Goal: Task Accomplishment & Management: Complete application form

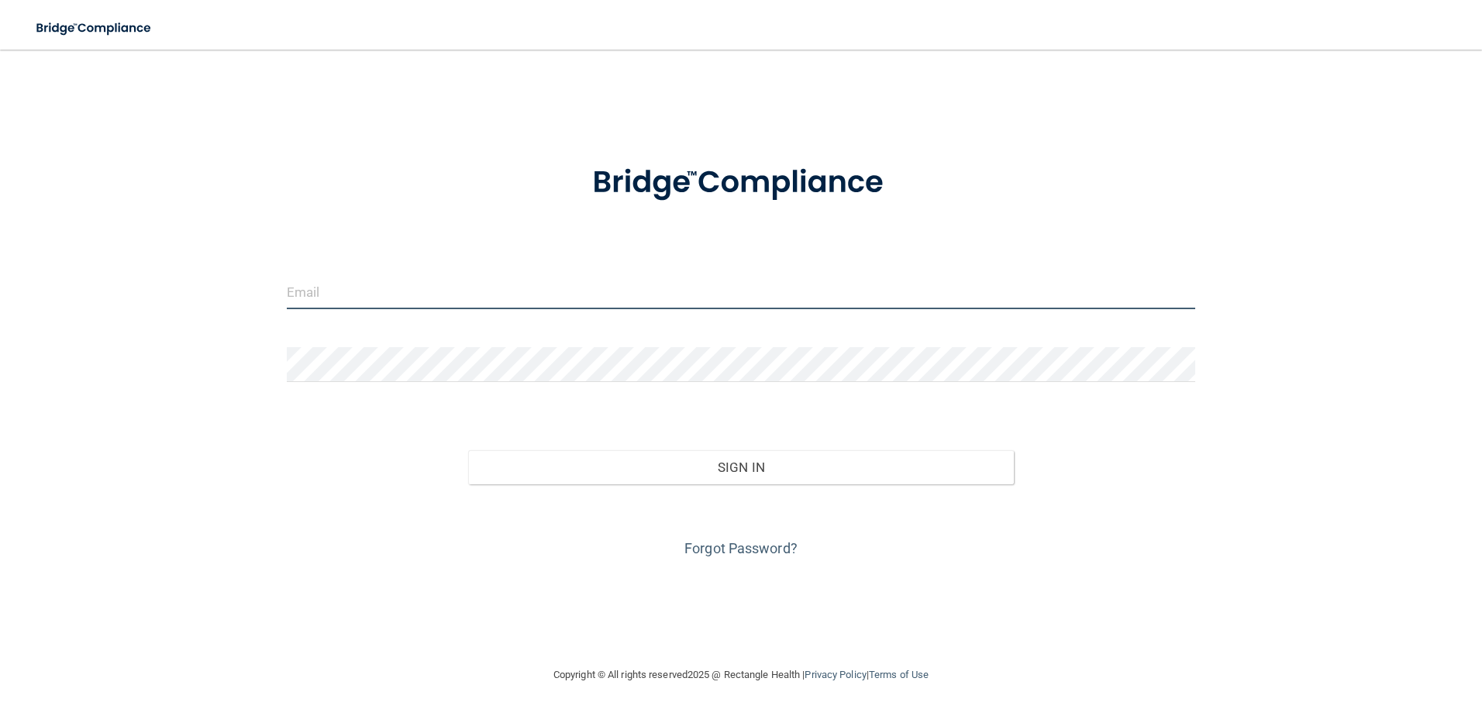
type input "[PERSON_NAME][EMAIL_ADDRESS][DOMAIN_NAME]"
click at [734, 497] on div "Forgot Password?" at bounding box center [741, 522] width 932 height 77
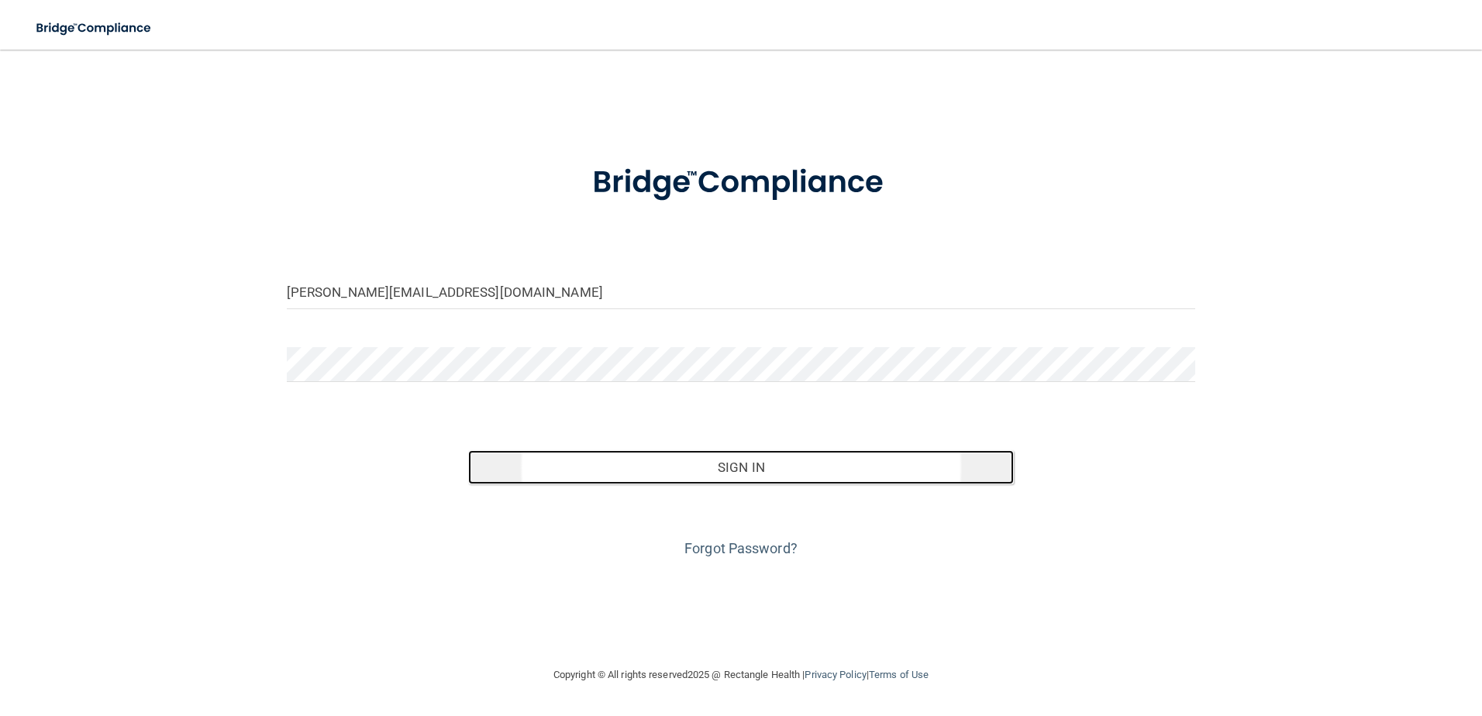
click at [748, 470] on button "Sign In" at bounding box center [740, 467] width 545 height 34
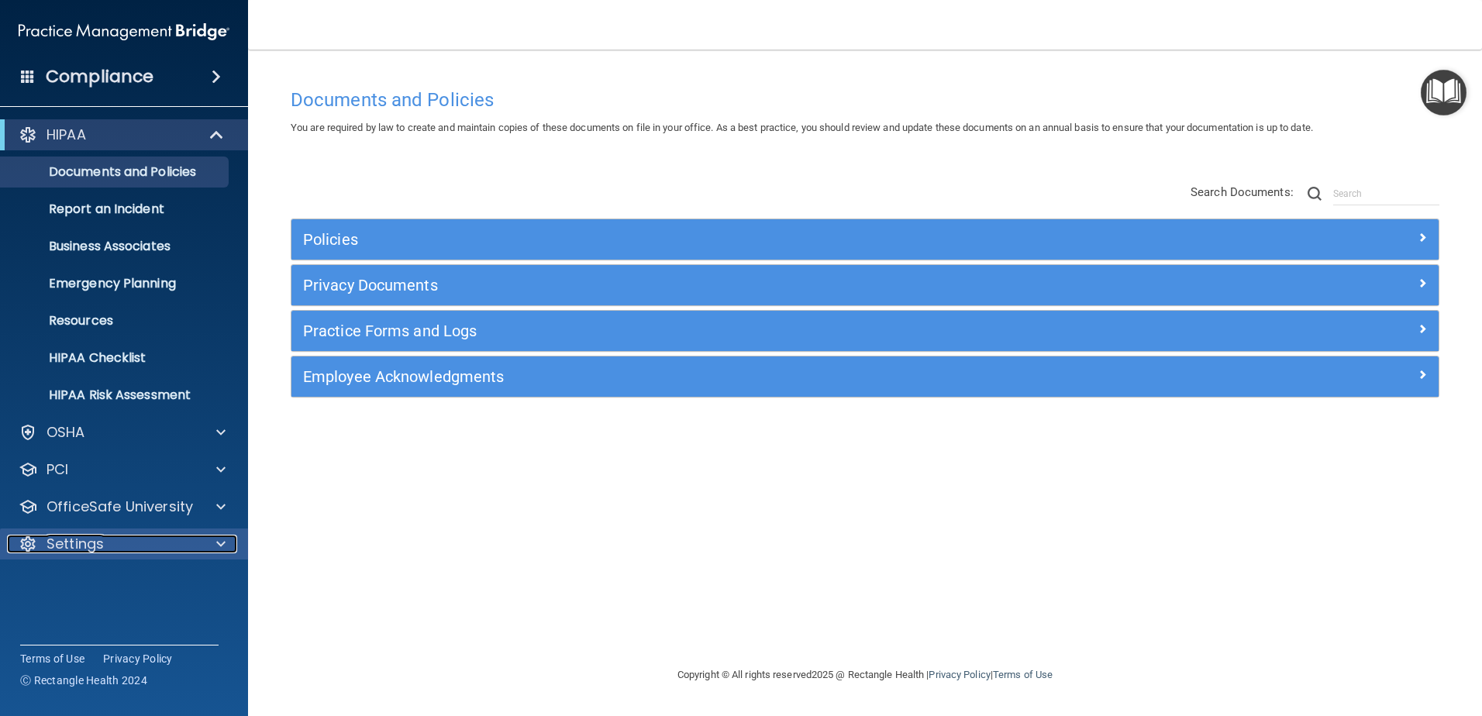
click at [212, 539] on div at bounding box center [218, 544] width 39 height 19
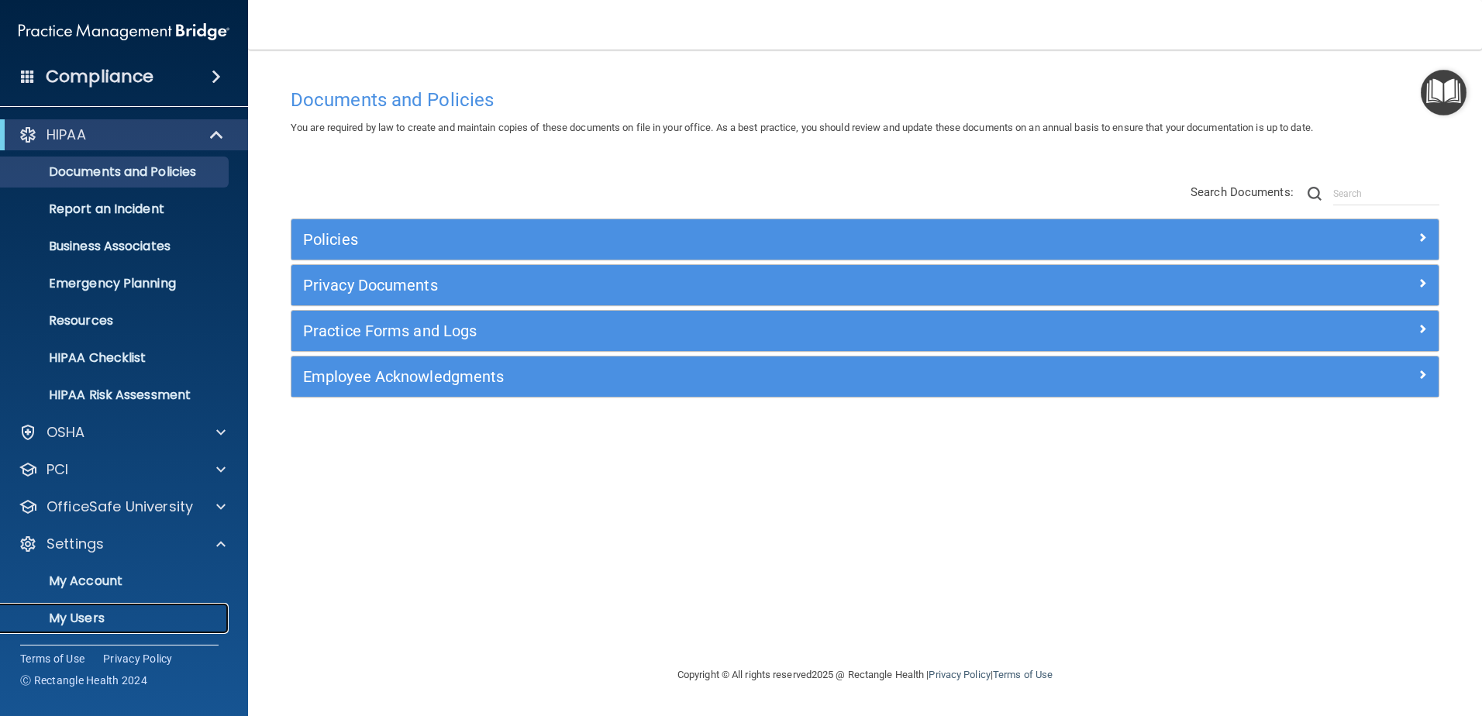
click at [134, 611] on p "My Users" at bounding box center [116, 618] width 212 height 15
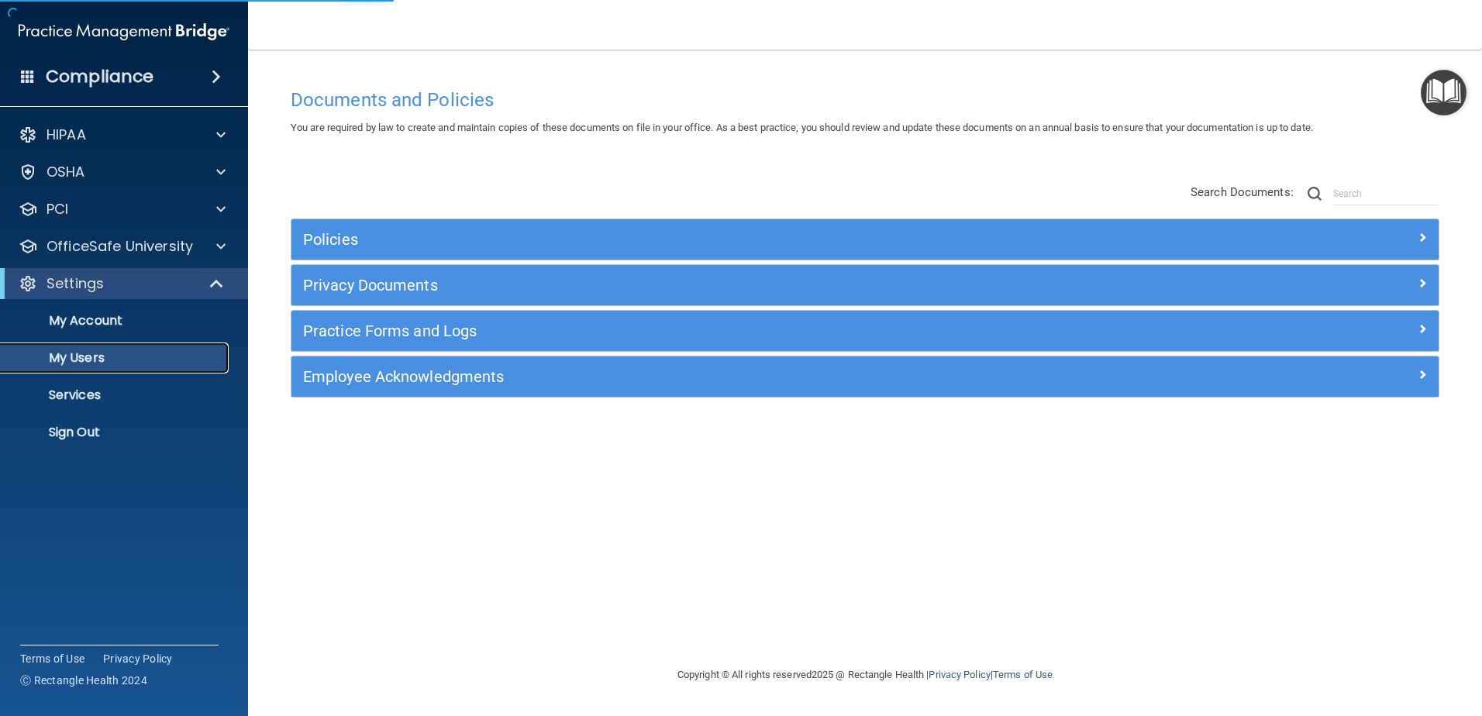
select select "20"
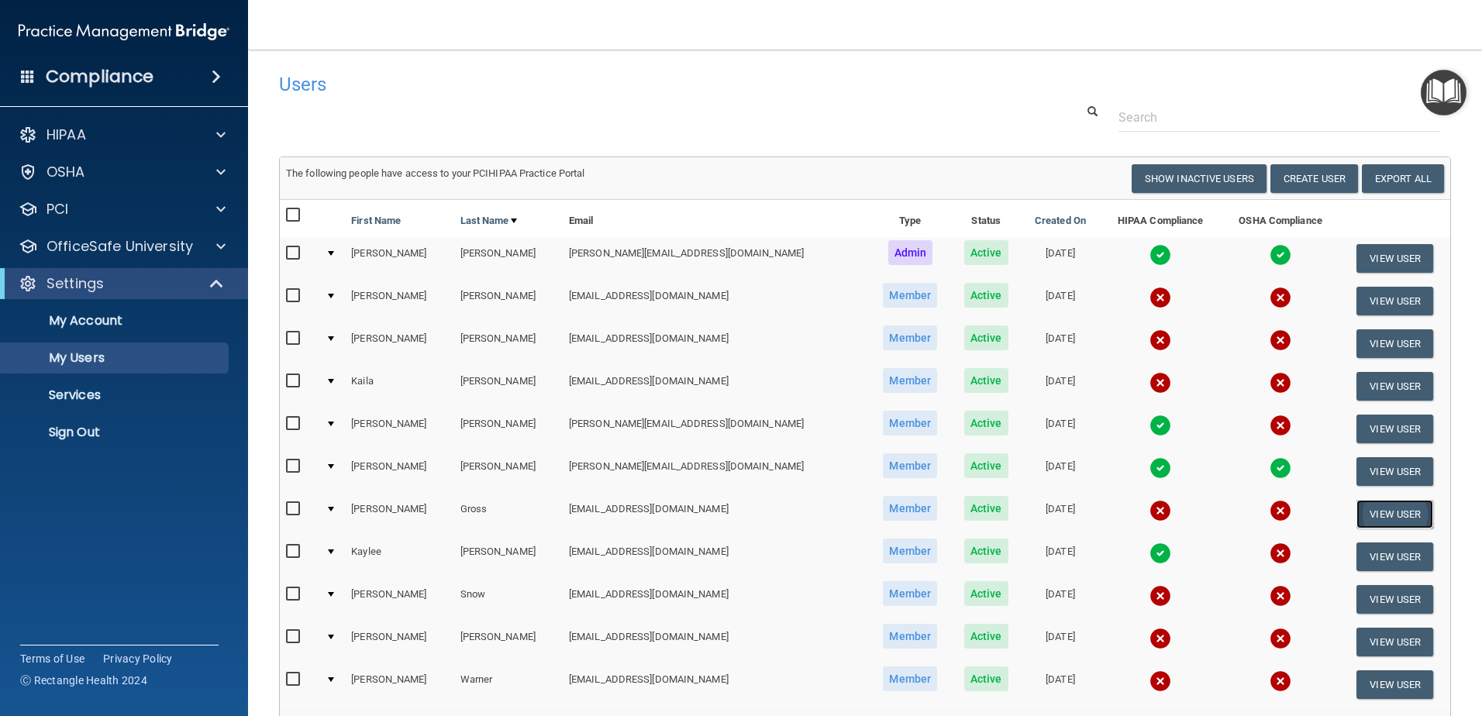
click at [1358, 509] on button "View User" at bounding box center [1394, 514] width 77 height 29
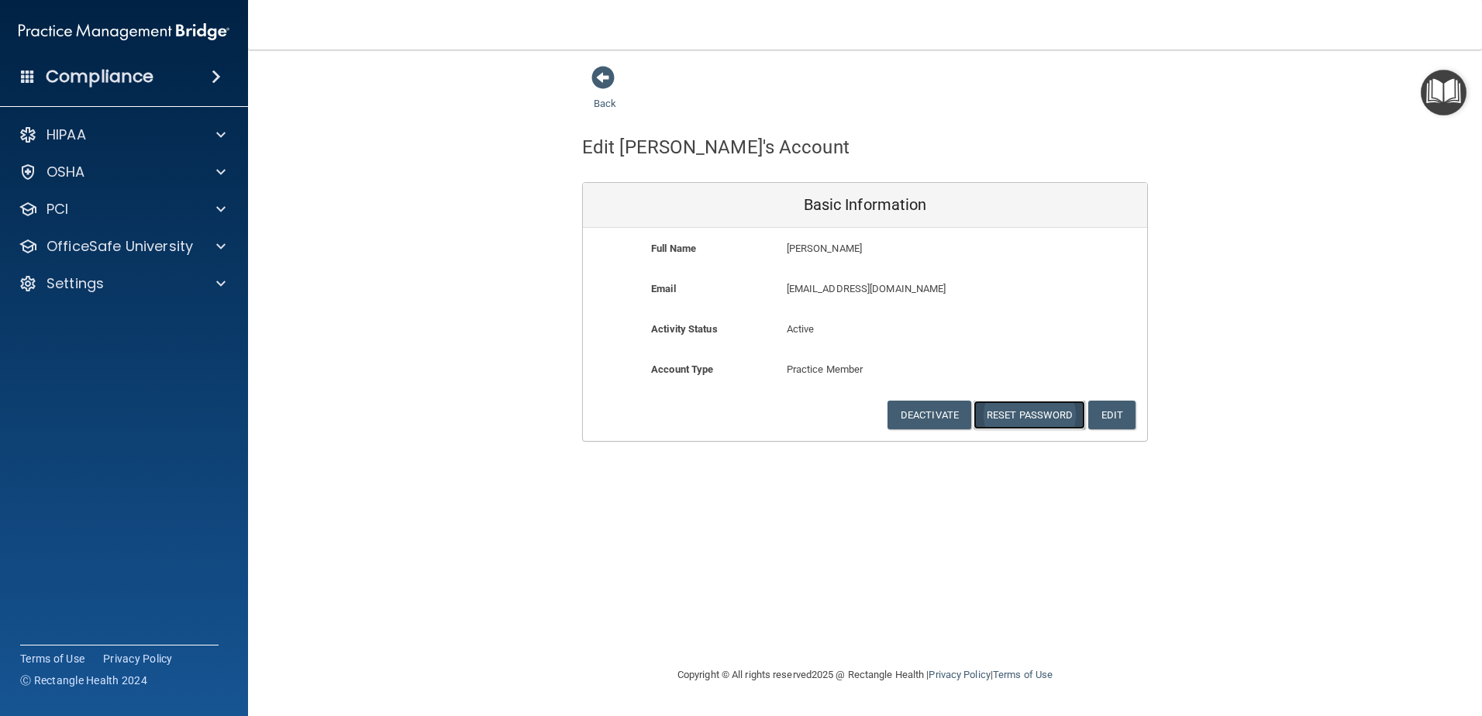
click at [1047, 413] on button "Reset Password" at bounding box center [1029, 415] width 112 height 29
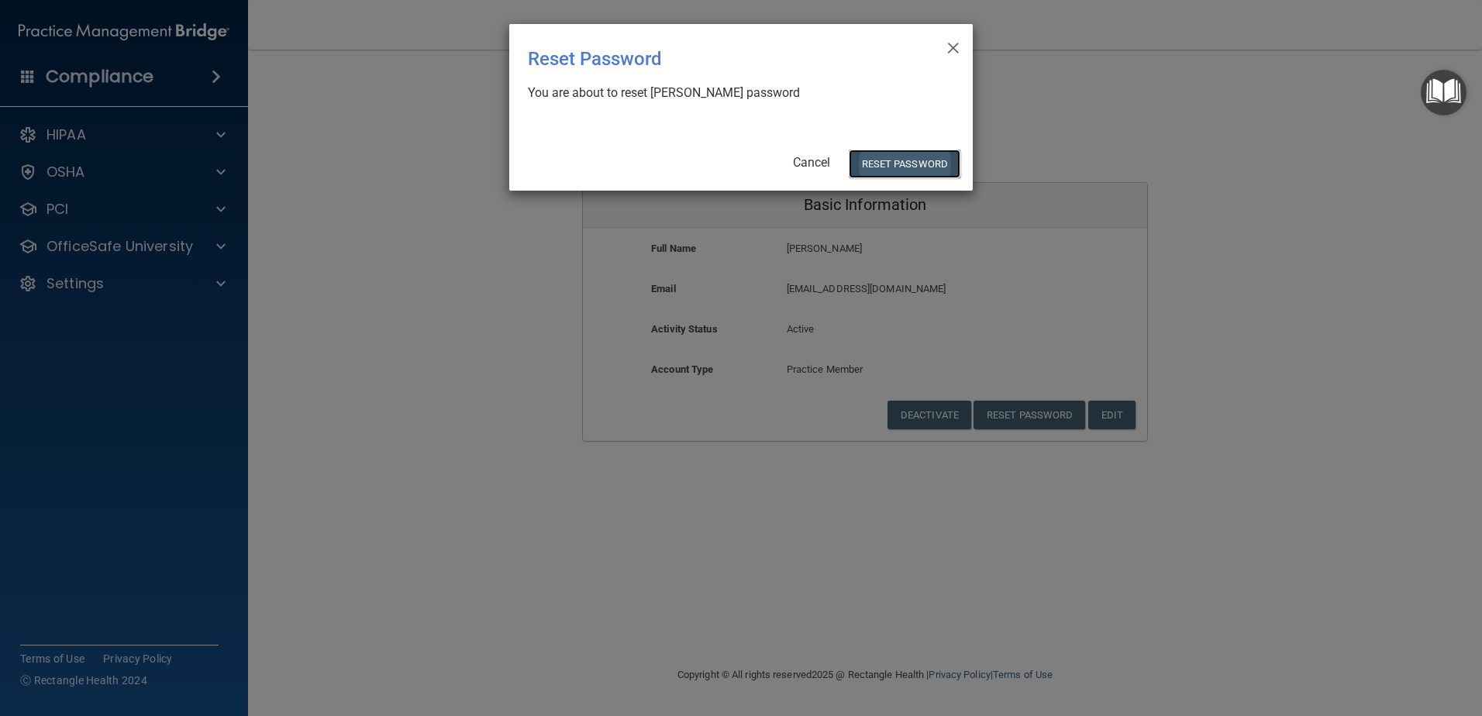
click at [939, 172] on button "Reset Password" at bounding box center [904, 164] width 112 height 29
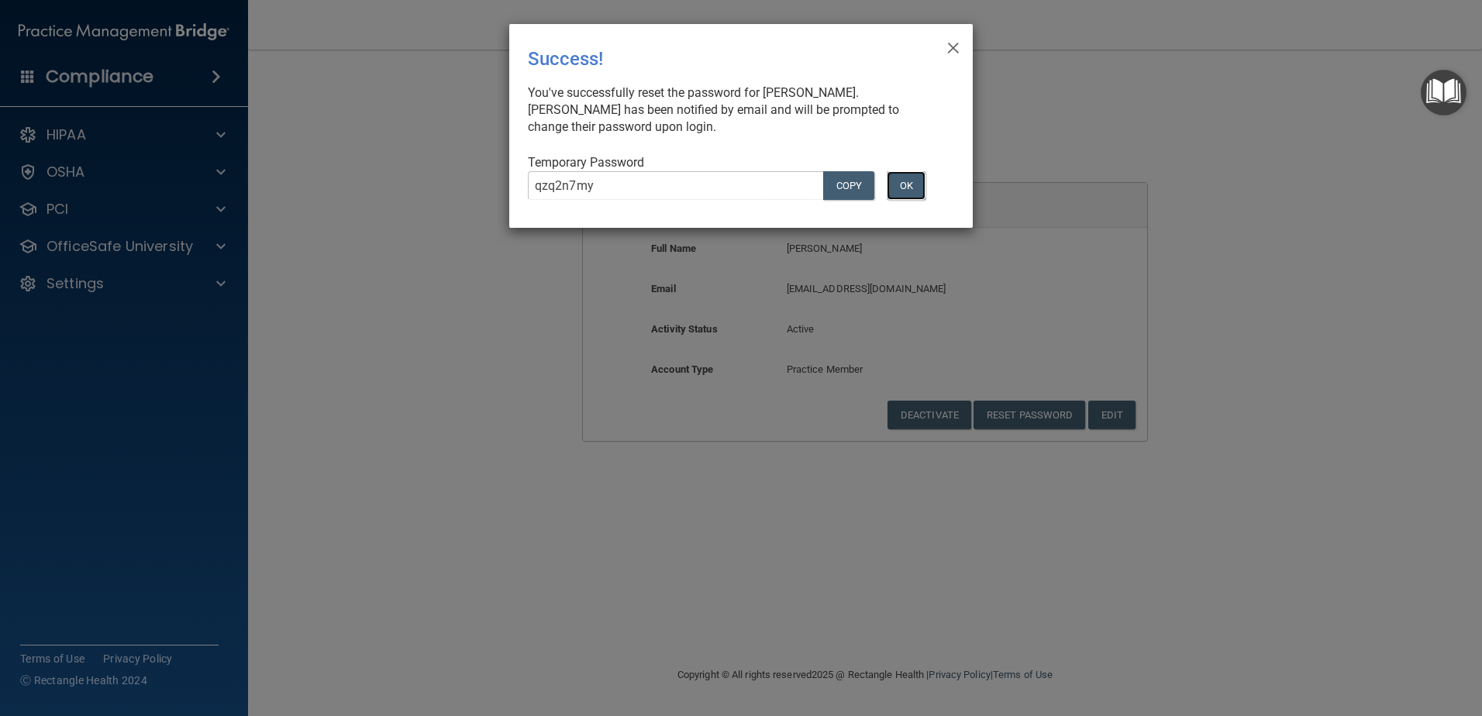
click at [921, 184] on button "OK" at bounding box center [905, 185] width 39 height 29
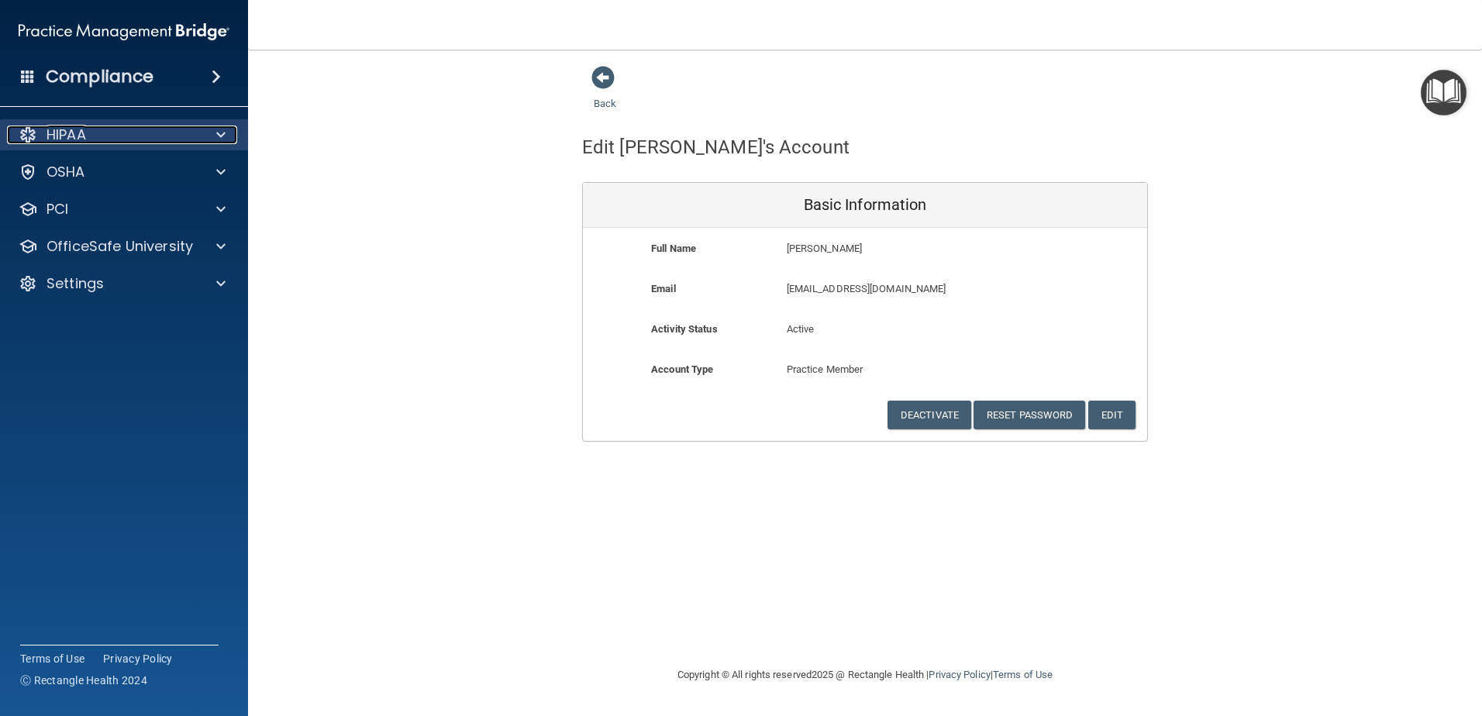
click at [150, 133] on div "HIPAA" at bounding box center [103, 135] width 192 height 19
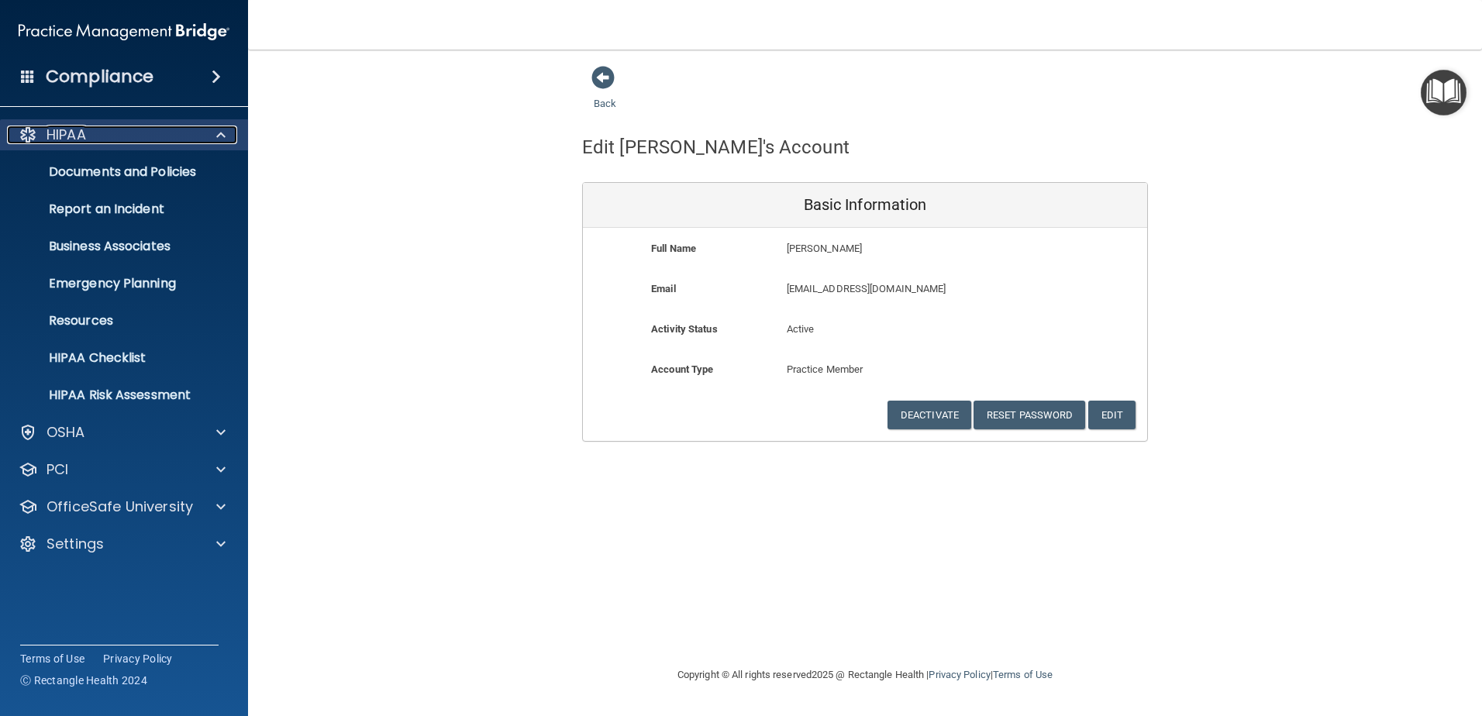
click at [150, 133] on div "HIPAA" at bounding box center [103, 135] width 192 height 19
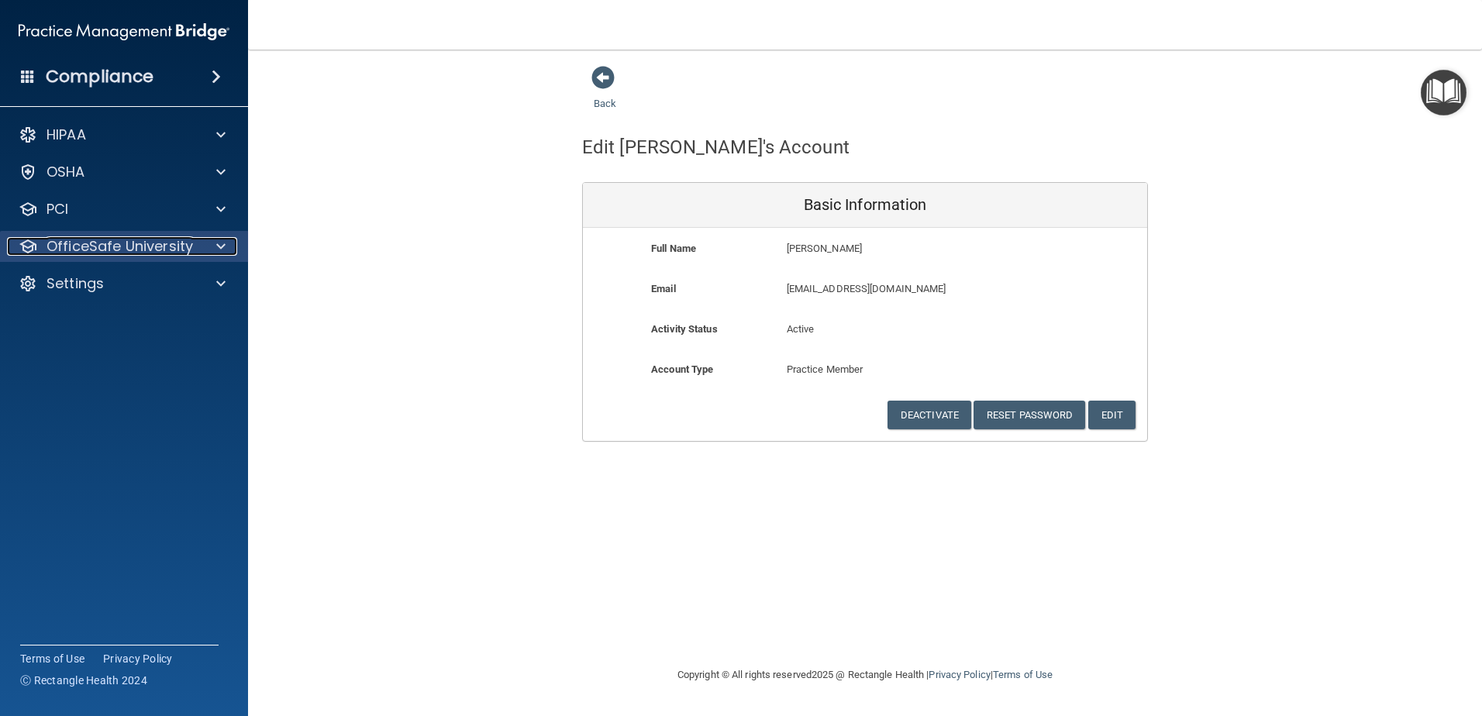
click at [184, 250] on p "OfficeSafe University" at bounding box center [119, 246] width 146 height 19
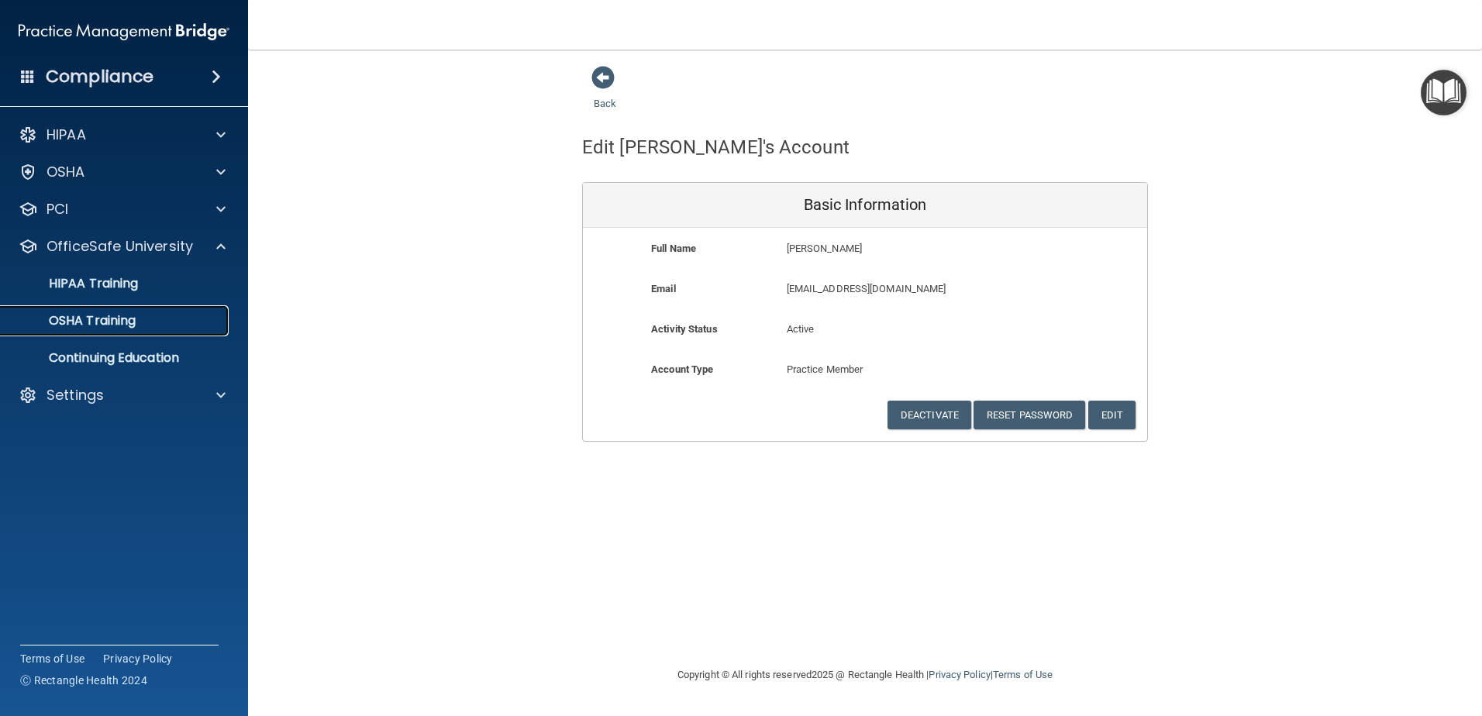
click at [153, 330] on link "OSHA Training" at bounding box center [107, 320] width 244 height 31
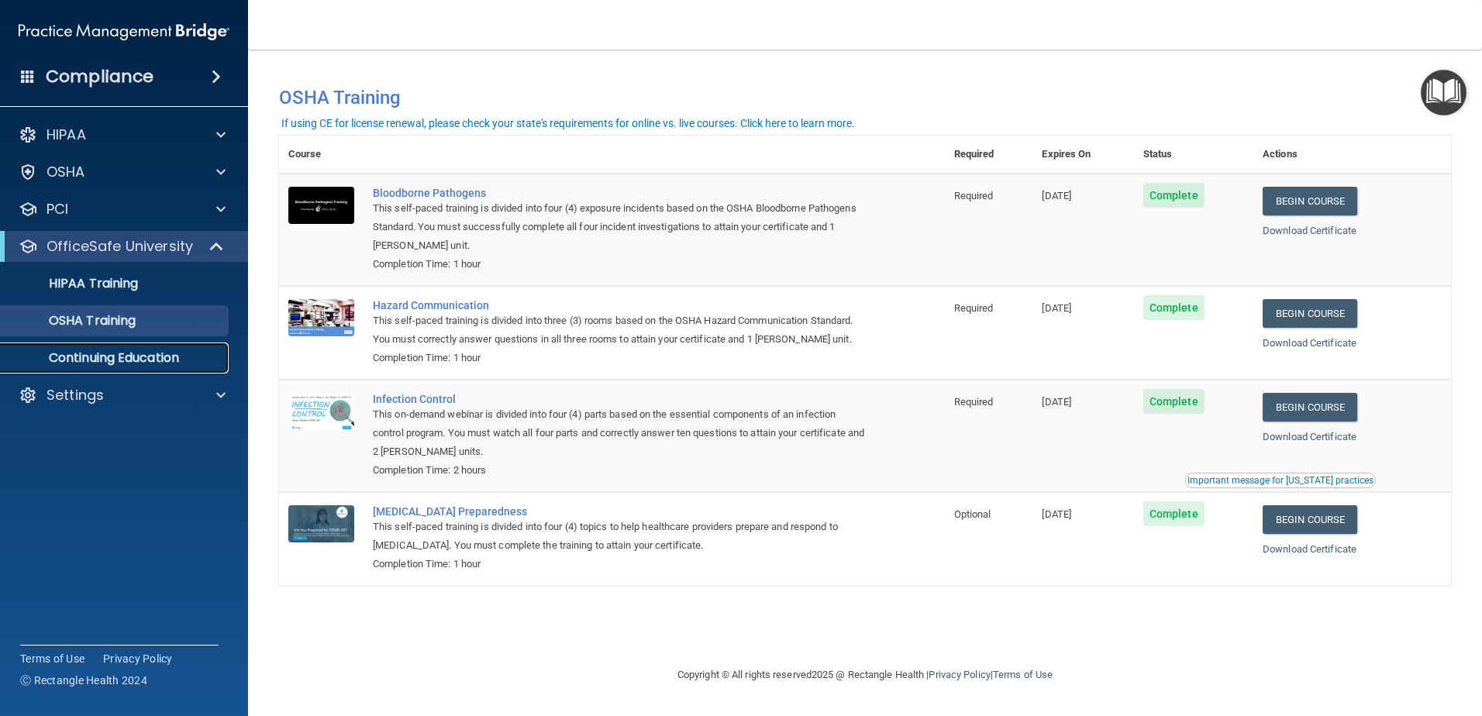
click at [150, 353] on p "Continuing Education" at bounding box center [116, 357] width 212 height 15
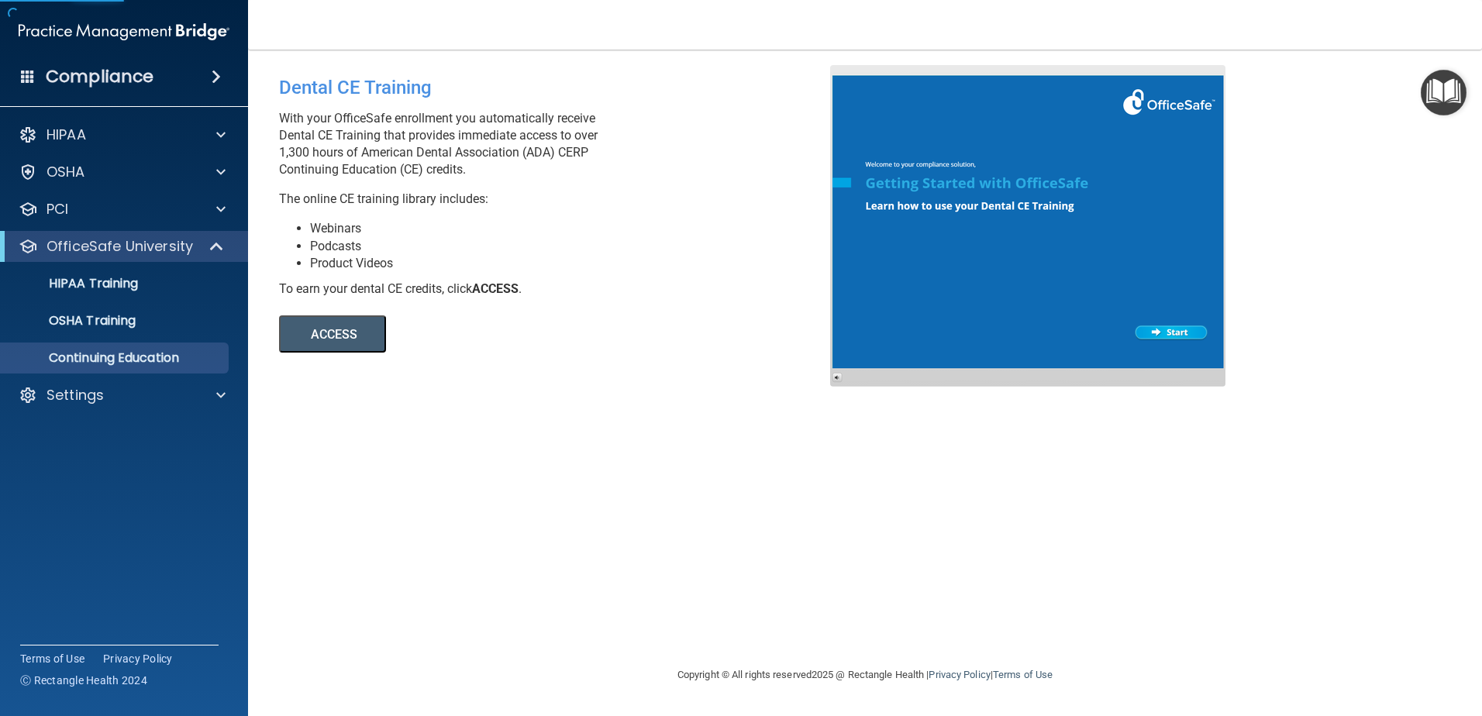
click at [380, 348] on button "ACCESS" at bounding box center [332, 333] width 107 height 37
click at [101, 124] on div "HIPAA" at bounding box center [124, 134] width 249 height 31
click at [132, 143] on div "HIPAA" at bounding box center [103, 135] width 192 height 19
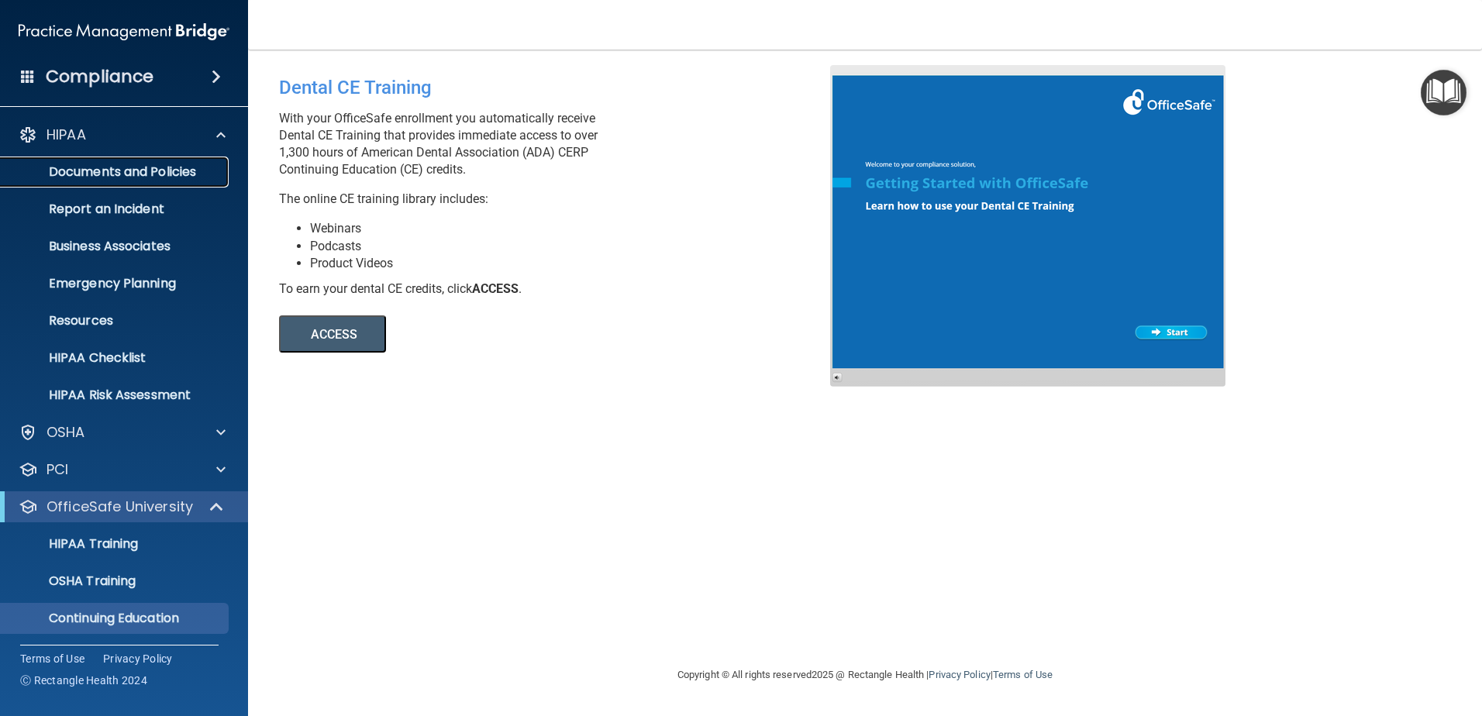
click at [142, 177] on p "Documents and Policies" at bounding box center [116, 171] width 212 height 15
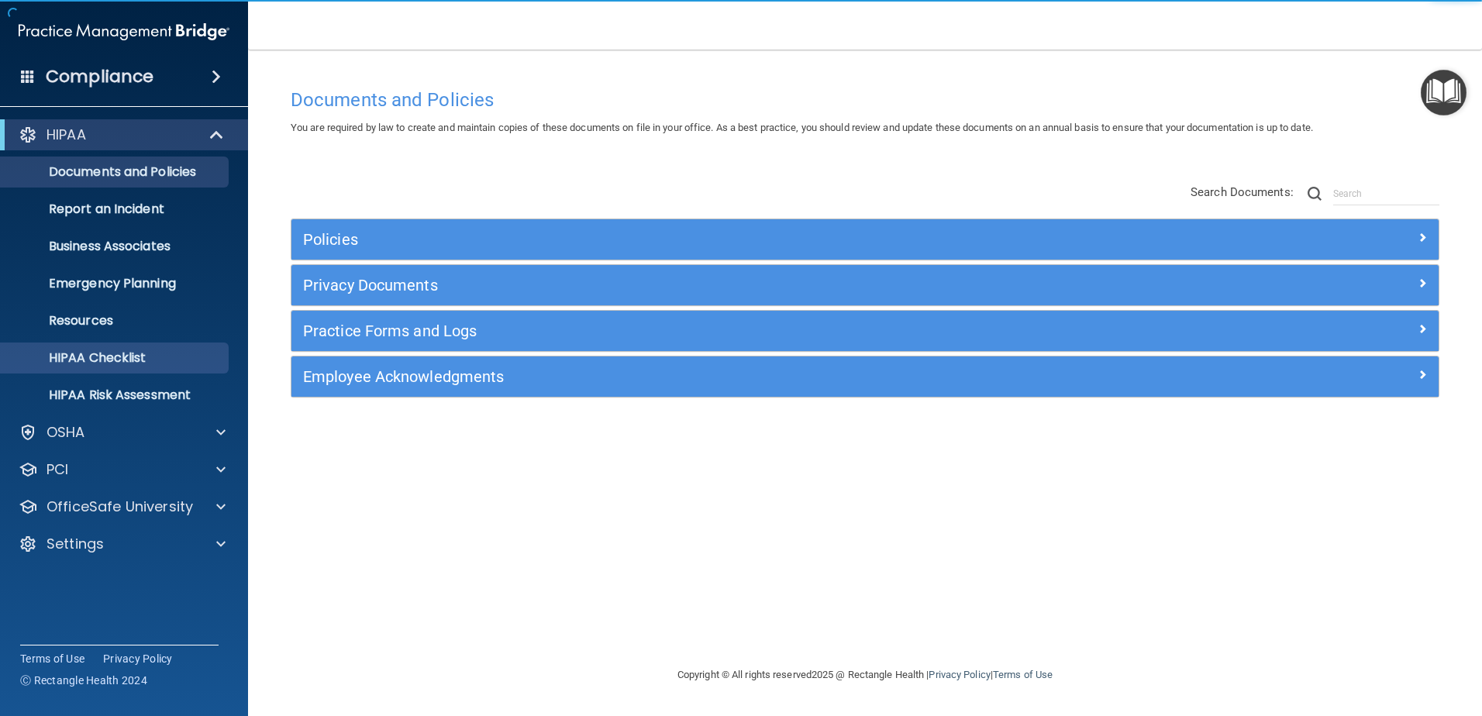
click at [133, 346] on ul "Documents and Policies Report an Incident Business Associates Emergency Plannin…" at bounding box center [125, 280] width 280 height 260
click at [132, 355] on p "HIPAA Checklist" at bounding box center [116, 357] width 212 height 15
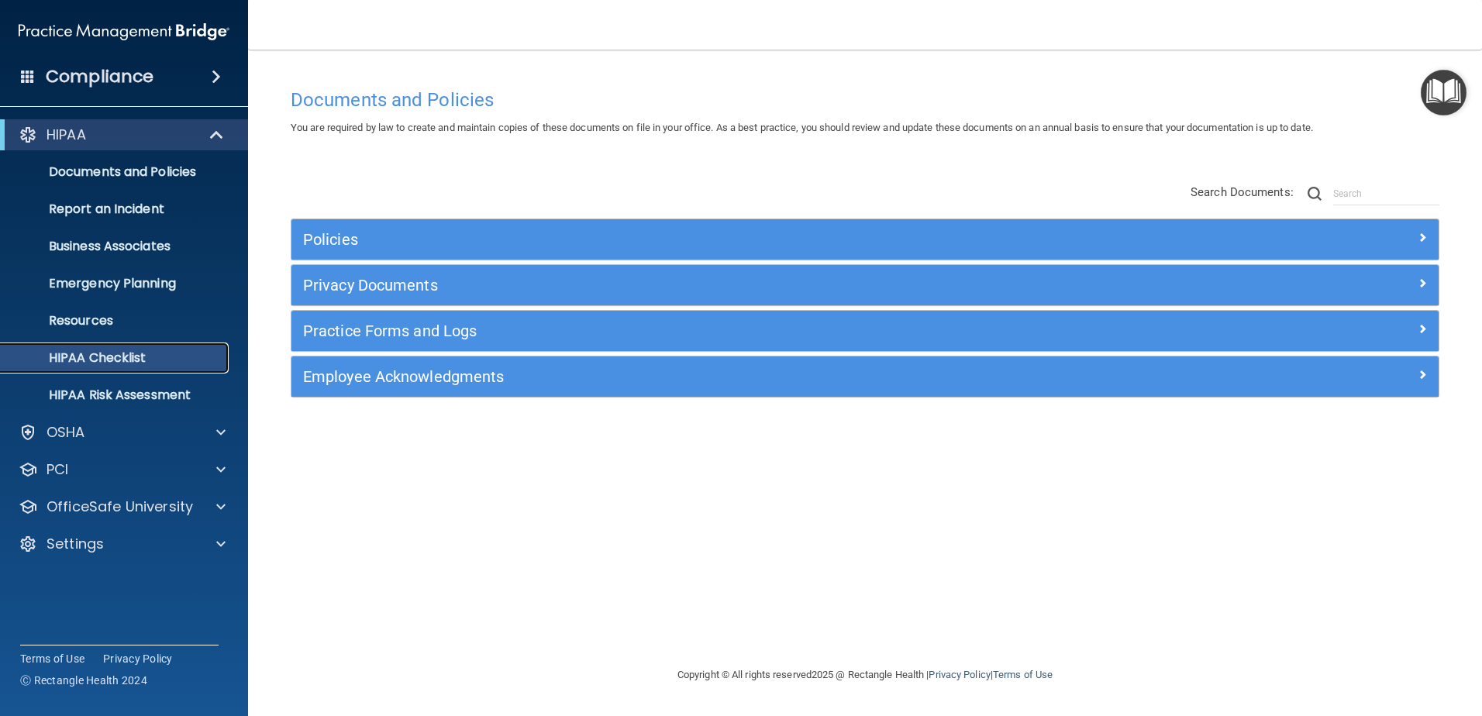
click at [153, 357] on p "HIPAA Checklist" at bounding box center [116, 357] width 212 height 15
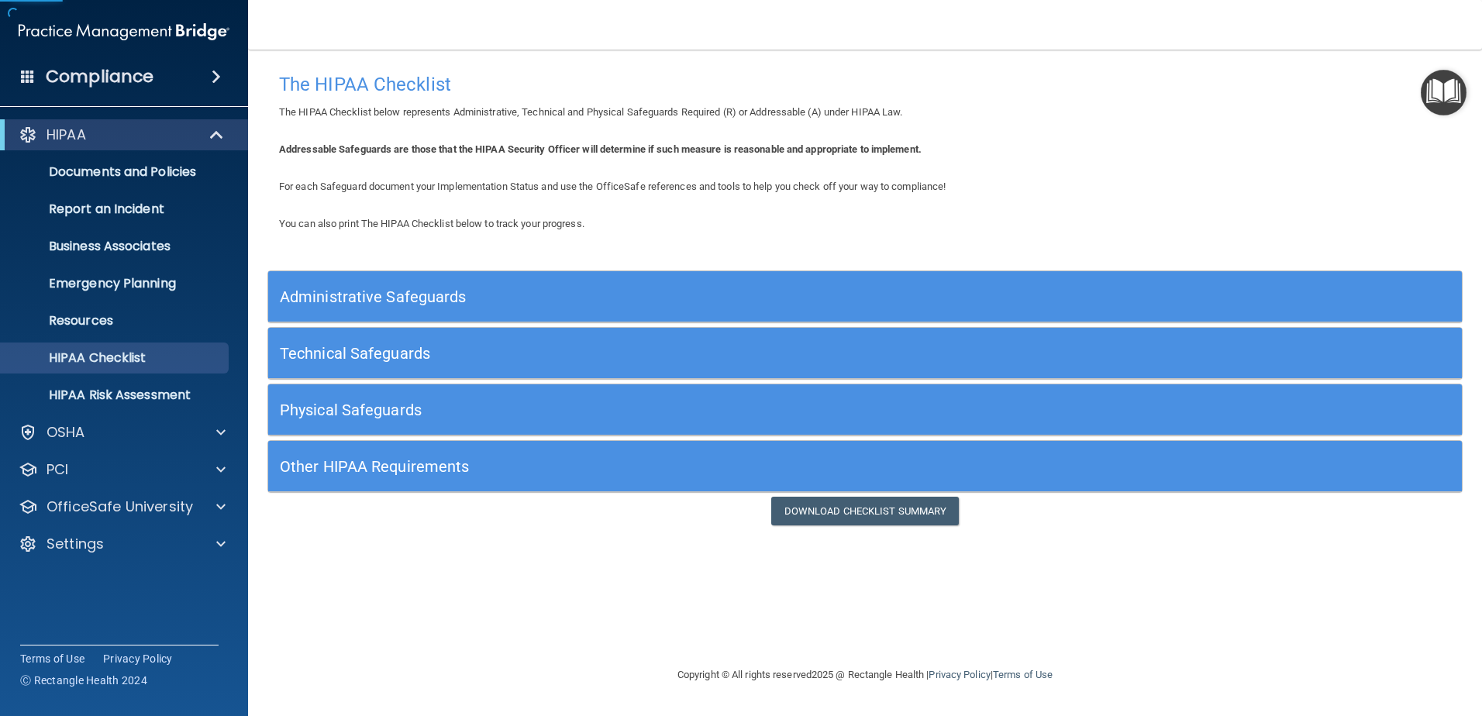
click at [473, 290] on h5 "Administrative Safeguards" at bounding box center [716, 296] width 872 height 17
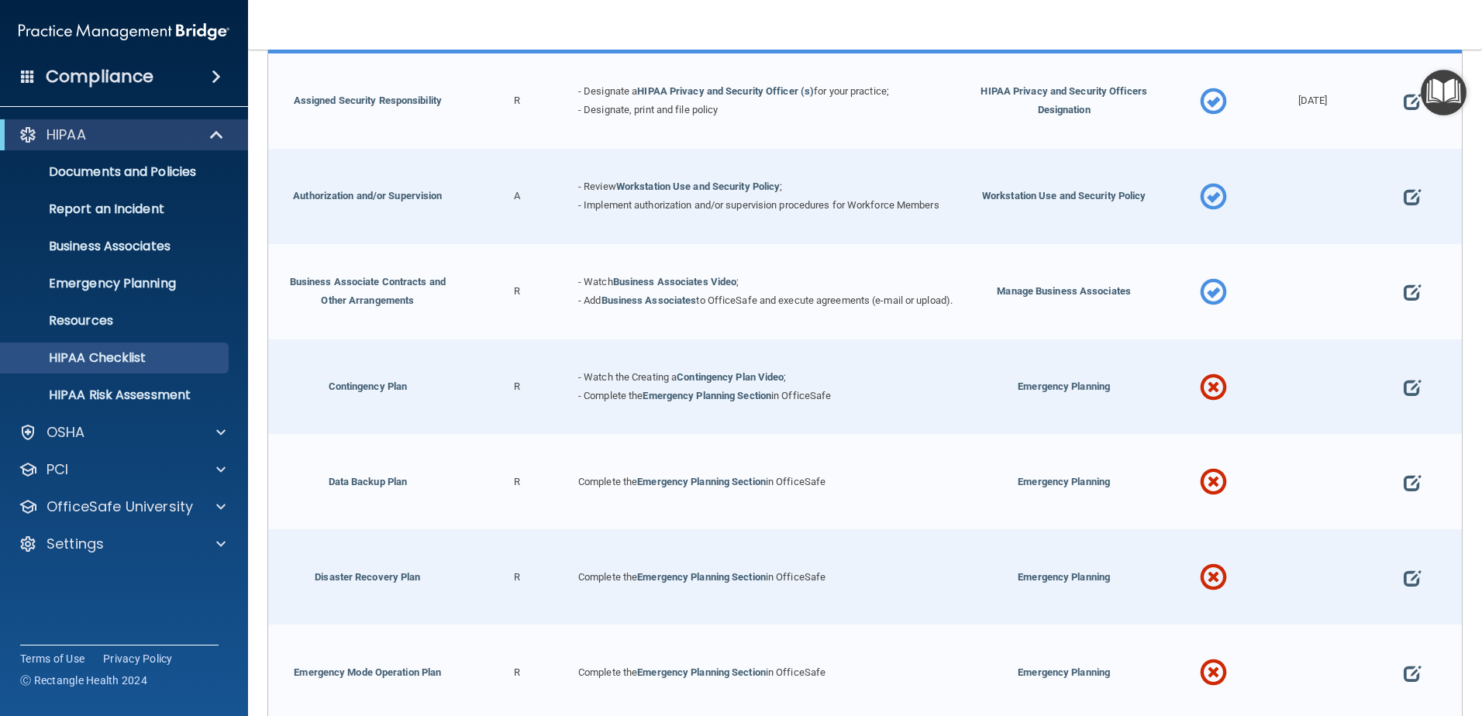
scroll to position [387, 0]
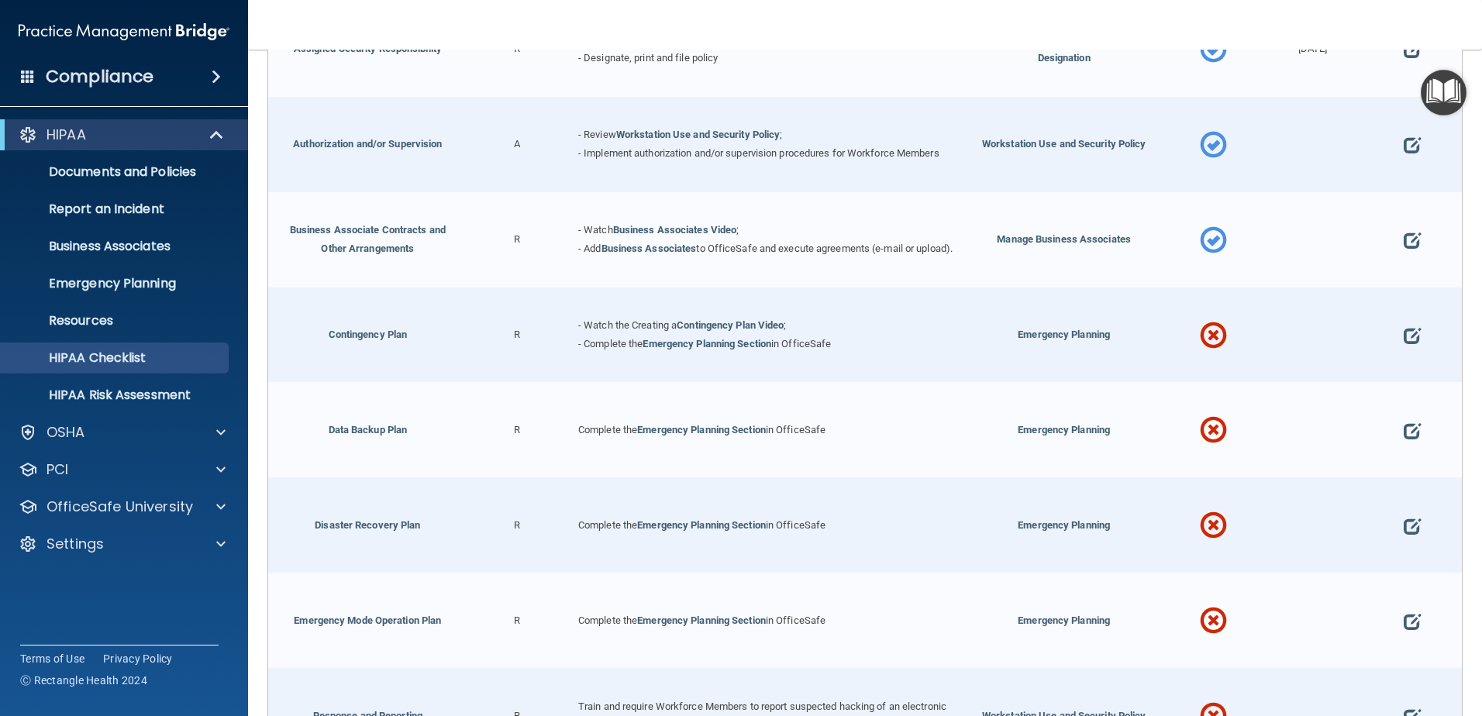
drag, startPoint x: 1201, startPoint y: 346, endPoint x: 1232, endPoint y: 346, distance: 31.0
click at [1203, 346] on span at bounding box center [1212, 335] width 27 height 67
click at [1410, 342] on div at bounding box center [1411, 334] width 99 height 95
click at [1403, 342] on span at bounding box center [1411, 334] width 17 height 47
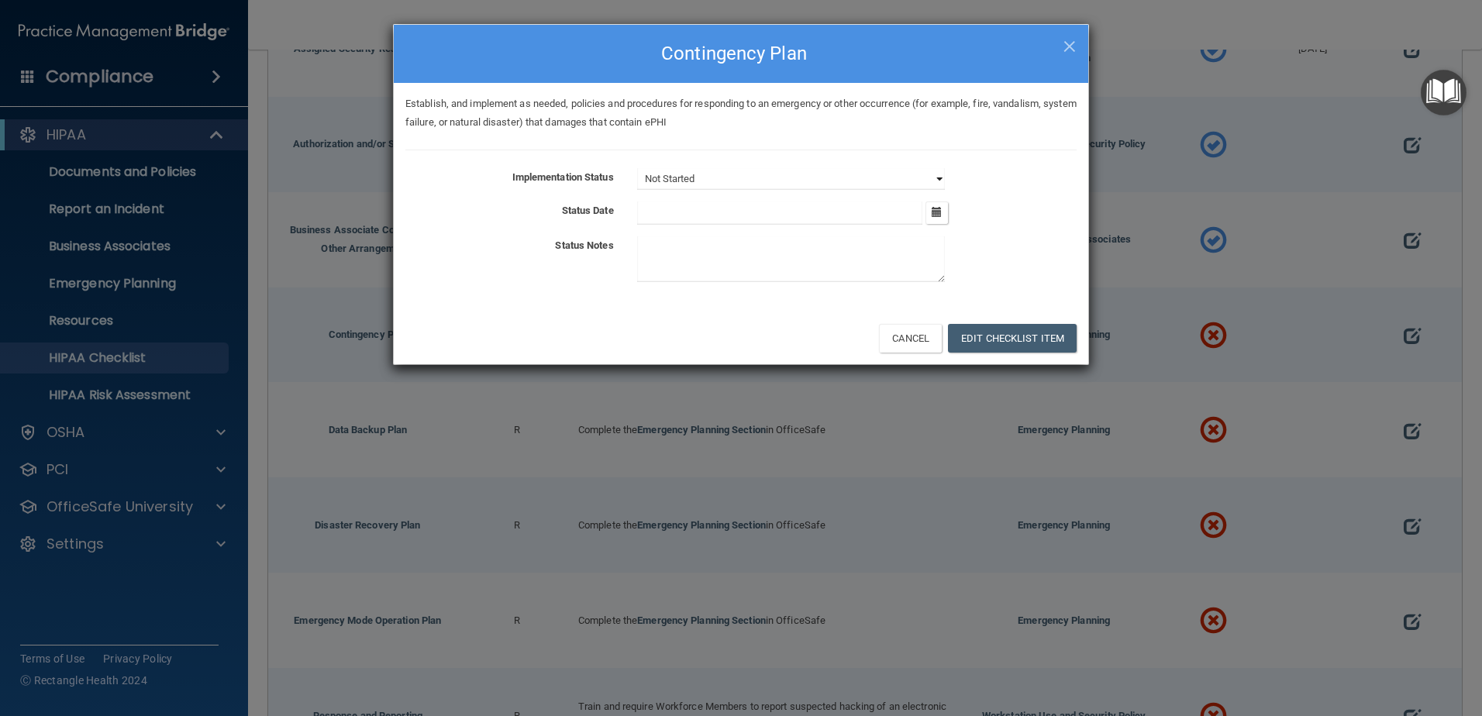
click at [866, 177] on select "Not Started In Progress Completed" at bounding box center [791, 179] width 308 height 22
click at [637, 168] on select "Not Started In Progress Completed" at bounding box center [791, 179] width 308 height 22
click at [1026, 346] on button "Edit Checklist Item" at bounding box center [1012, 338] width 129 height 29
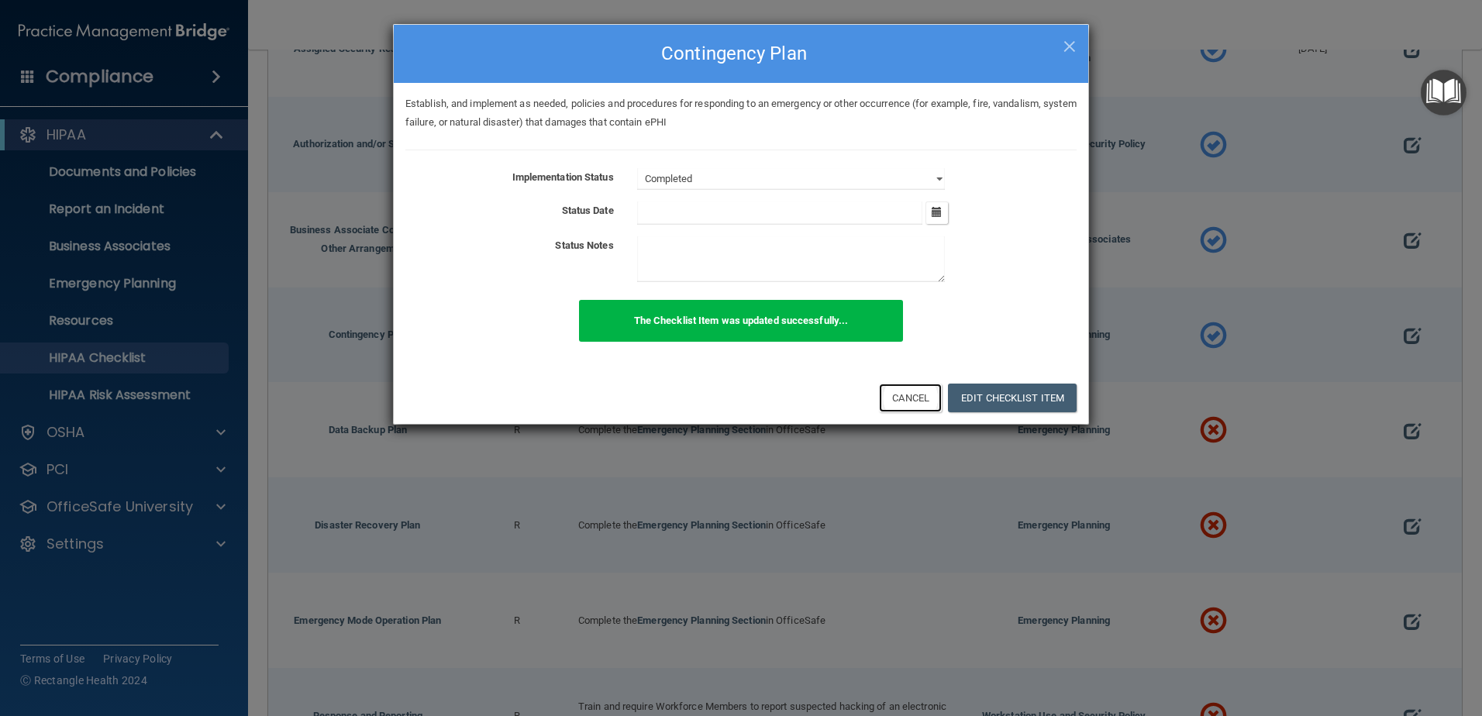
click at [928, 399] on button "Cancel" at bounding box center [910, 398] width 63 height 29
select select "not_started"
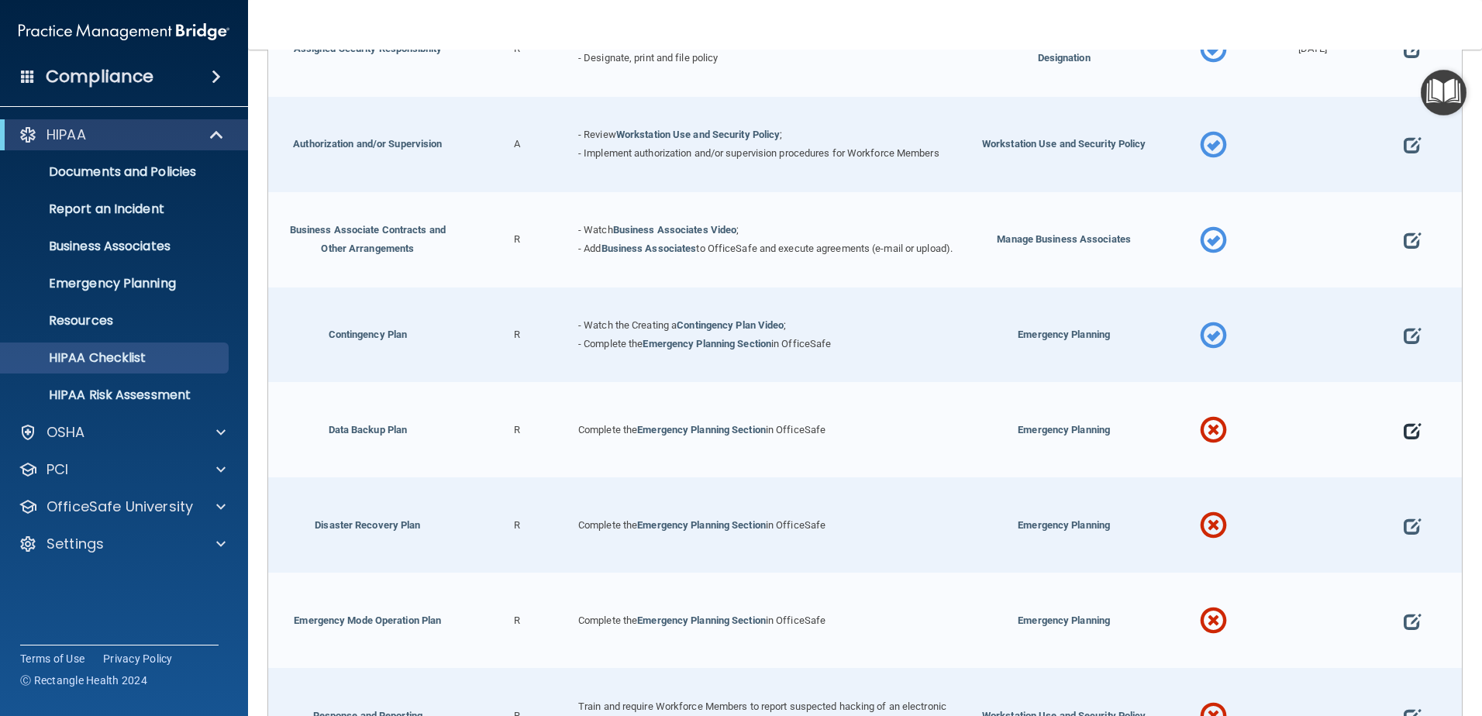
click at [1403, 431] on span at bounding box center [1411, 430] width 17 height 47
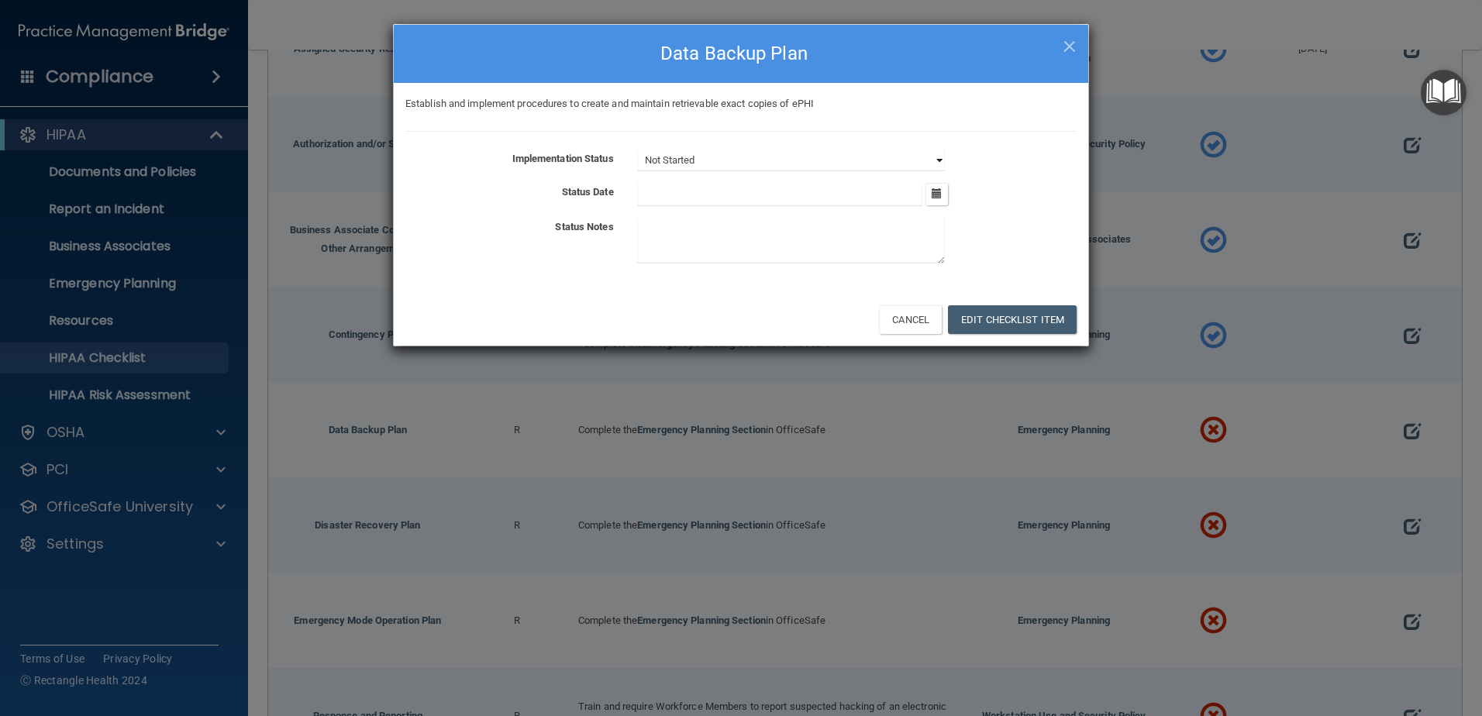
drag, startPoint x: 902, startPoint y: 160, endPoint x: 890, endPoint y: 173, distance: 17.6
click at [902, 160] on select "Not Started In Progress Completed" at bounding box center [791, 161] width 308 height 22
click at [637, 150] on select "Not Started In Progress Completed" at bounding box center [791, 161] width 308 height 22
click at [1010, 318] on button "Edit Checklist Item" at bounding box center [1012, 319] width 129 height 29
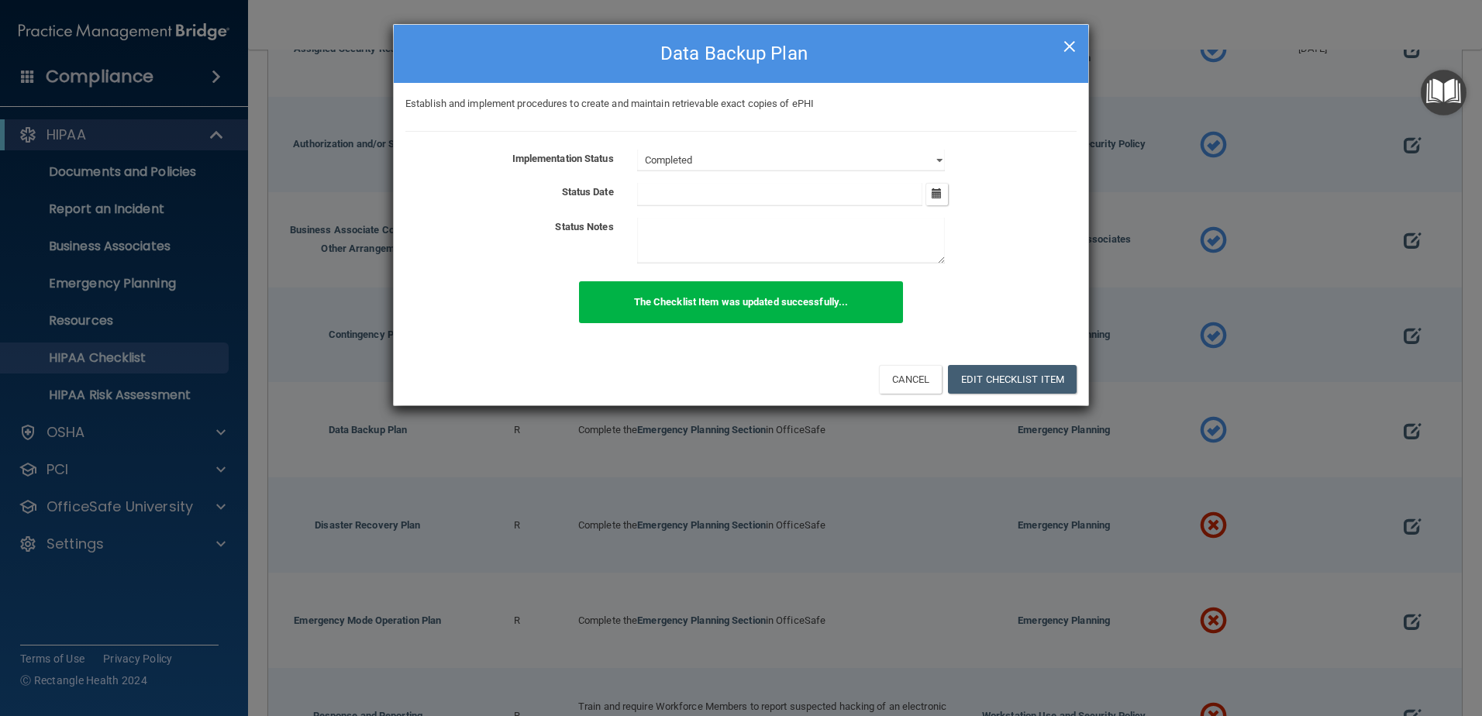
click at [1064, 50] on span "×" at bounding box center [1069, 44] width 14 height 31
select select "not_started"
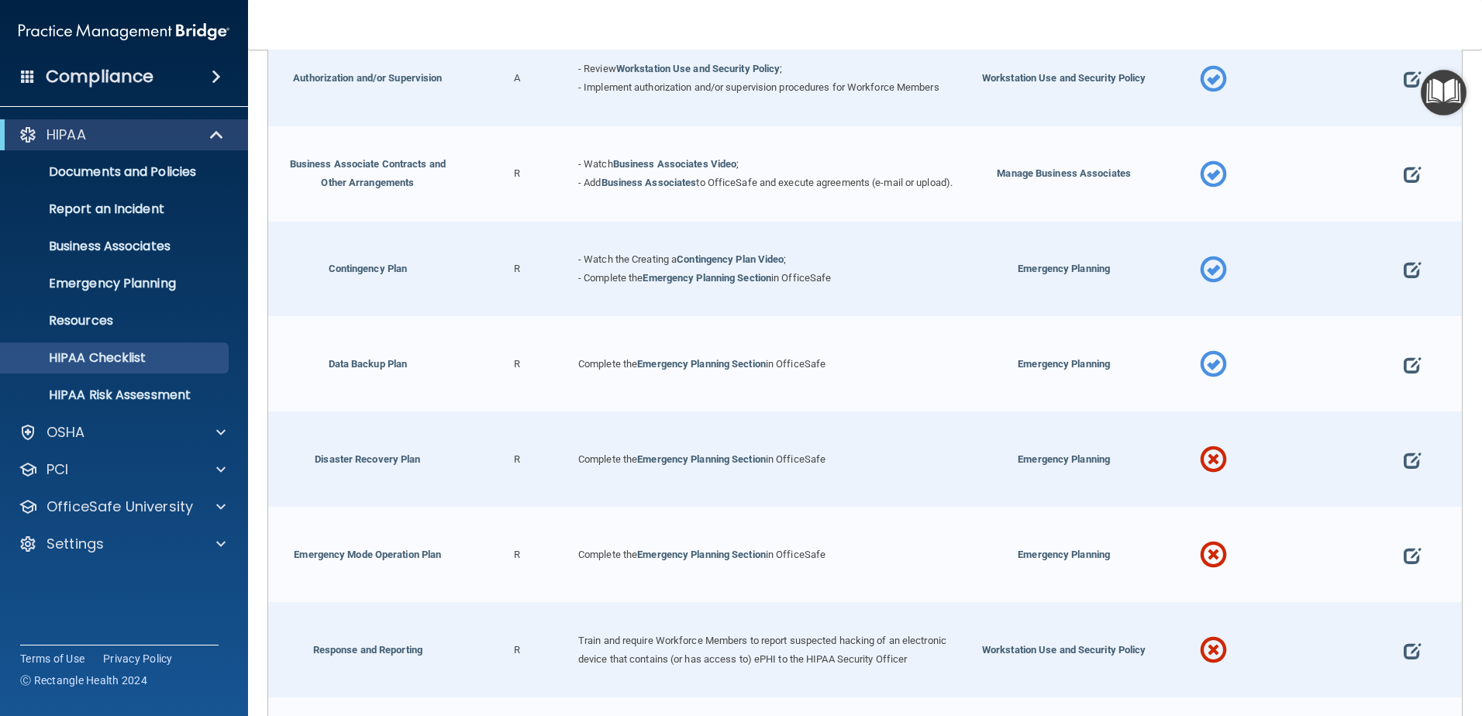
scroll to position [697, 0]
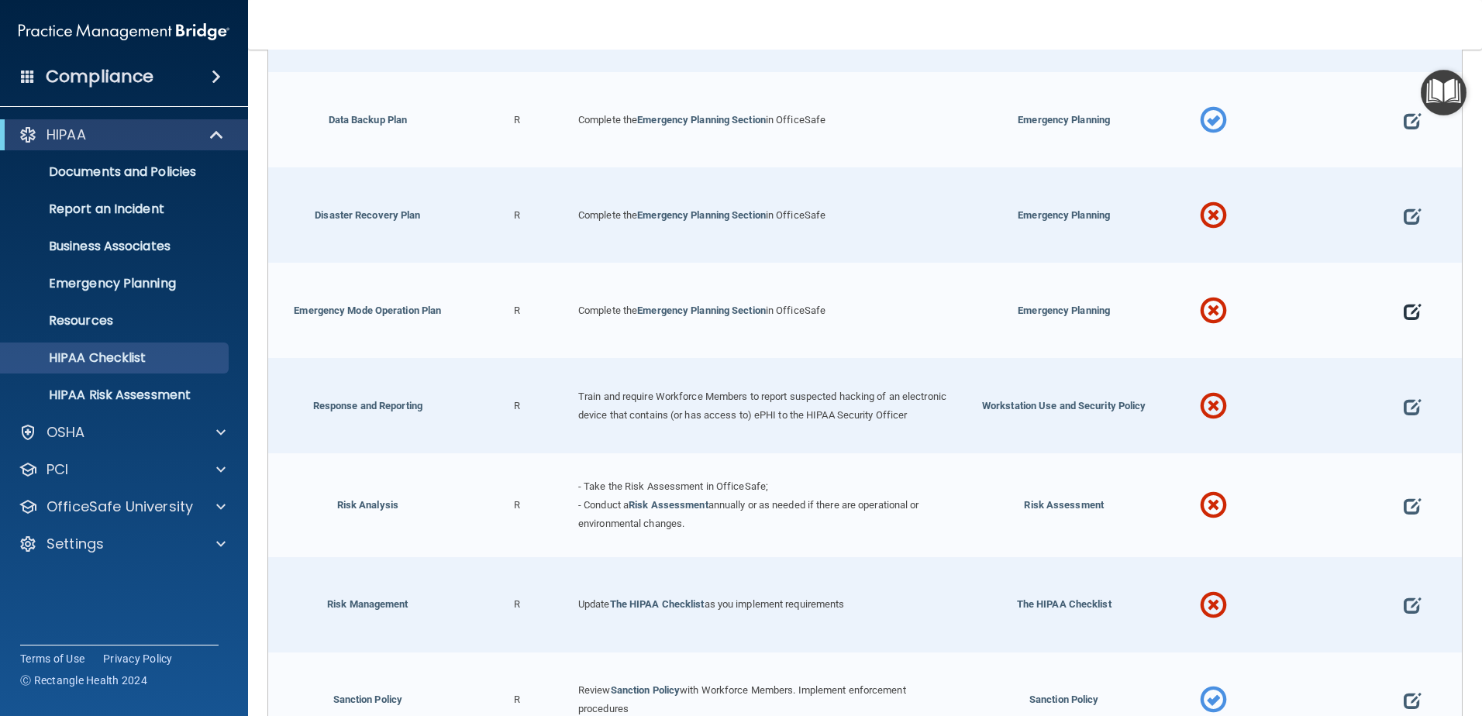
click at [1404, 309] on span at bounding box center [1411, 310] width 17 height 47
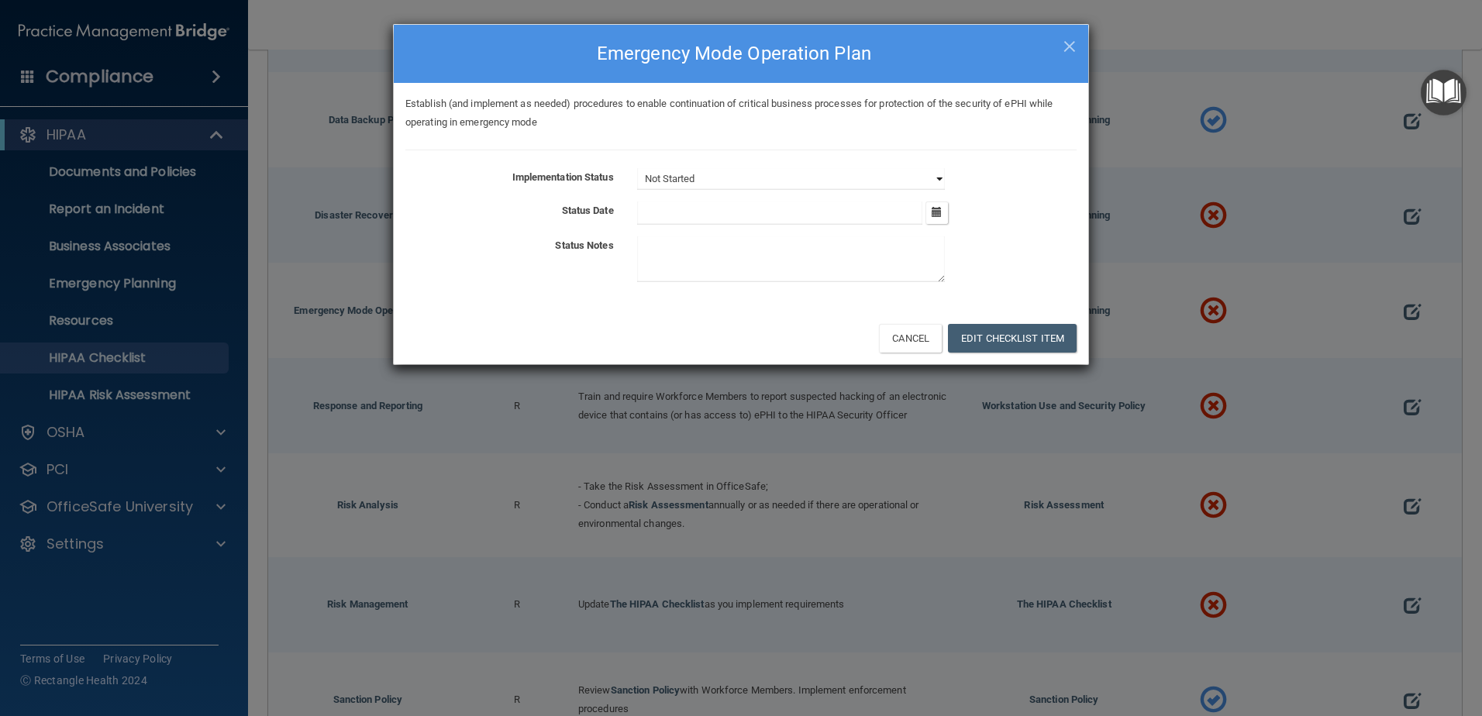
click at [832, 171] on select "Not Started In Progress Completed" at bounding box center [791, 179] width 308 height 22
click at [637, 168] on select "Not Started In Progress Completed" at bounding box center [791, 179] width 308 height 22
click at [1015, 352] on button "Edit Checklist Item" at bounding box center [1012, 338] width 129 height 29
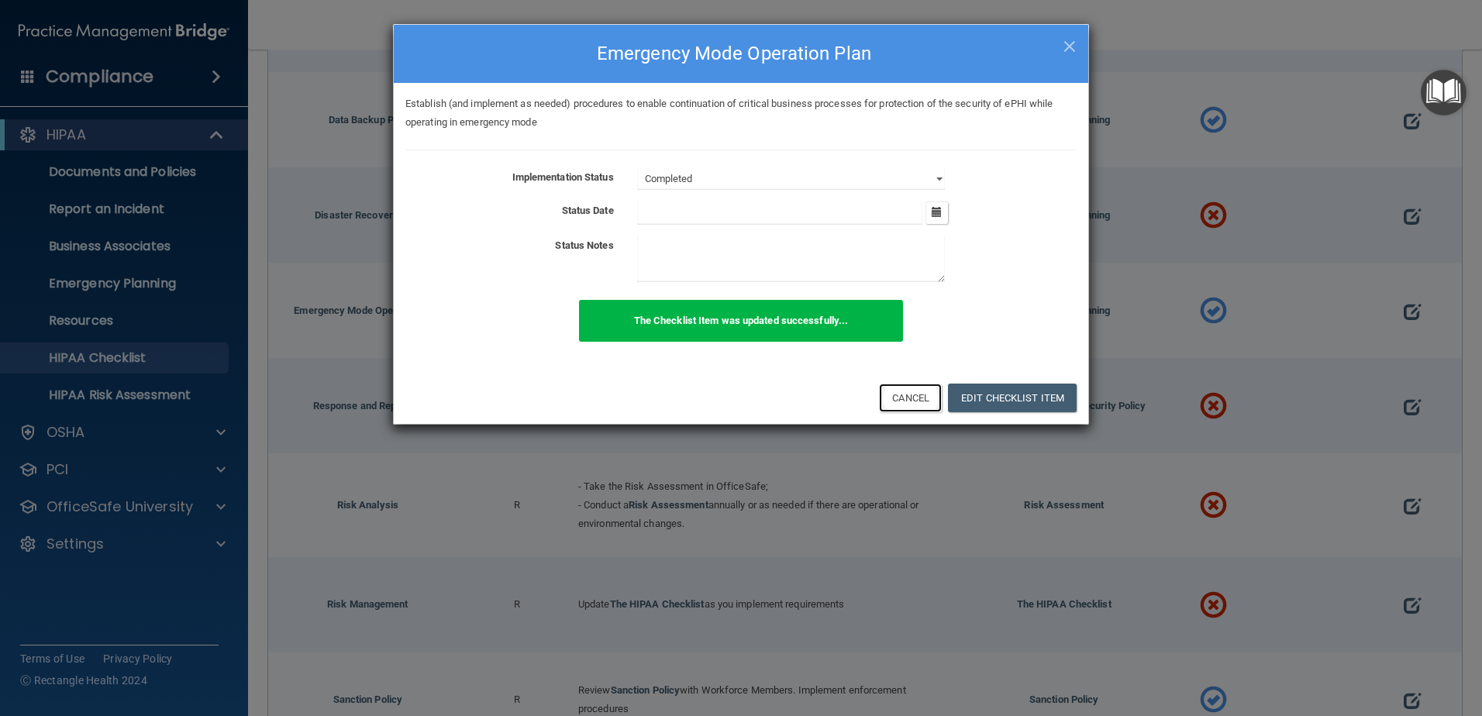
click at [918, 403] on button "Cancel" at bounding box center [910, 398] width 63 height 29
select select "not_started"
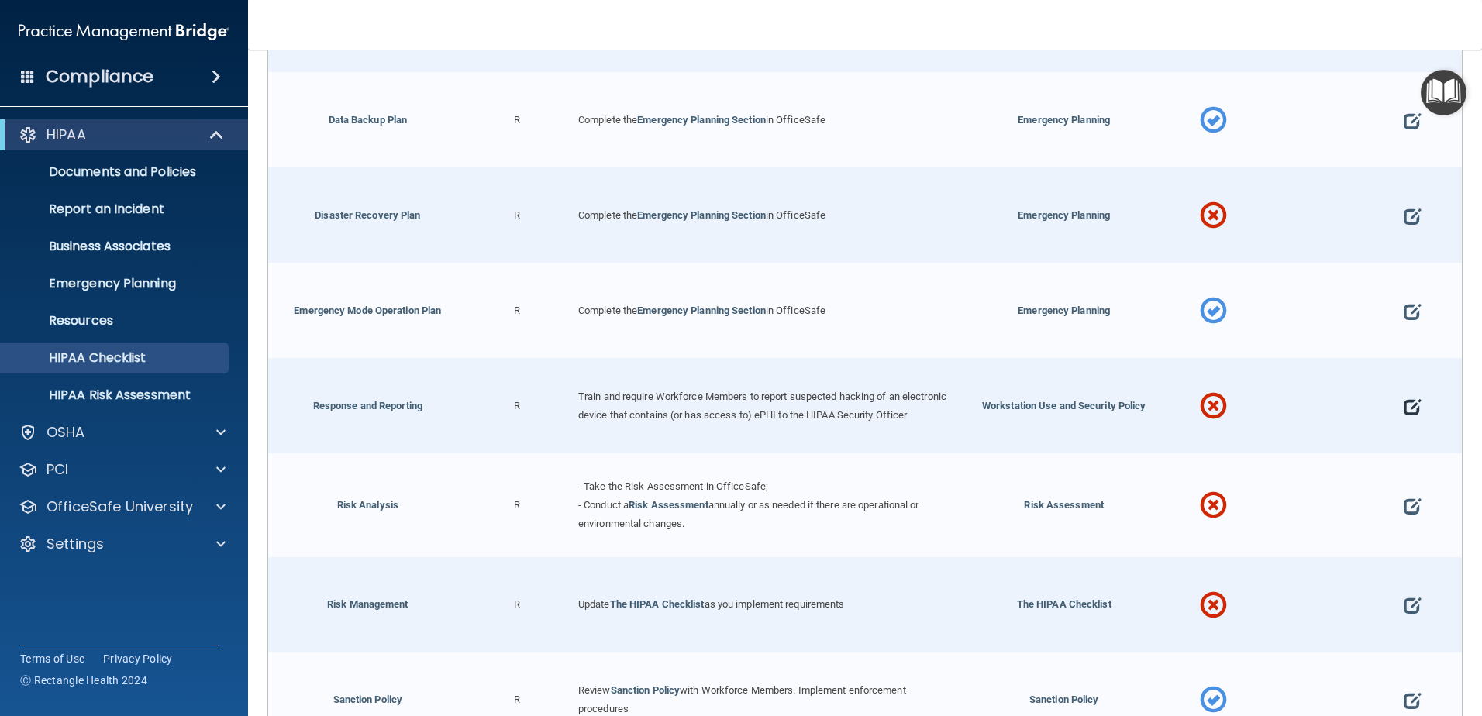
click at [1403, 415] on span at bounding box center [1411, 406] width 17 height 47
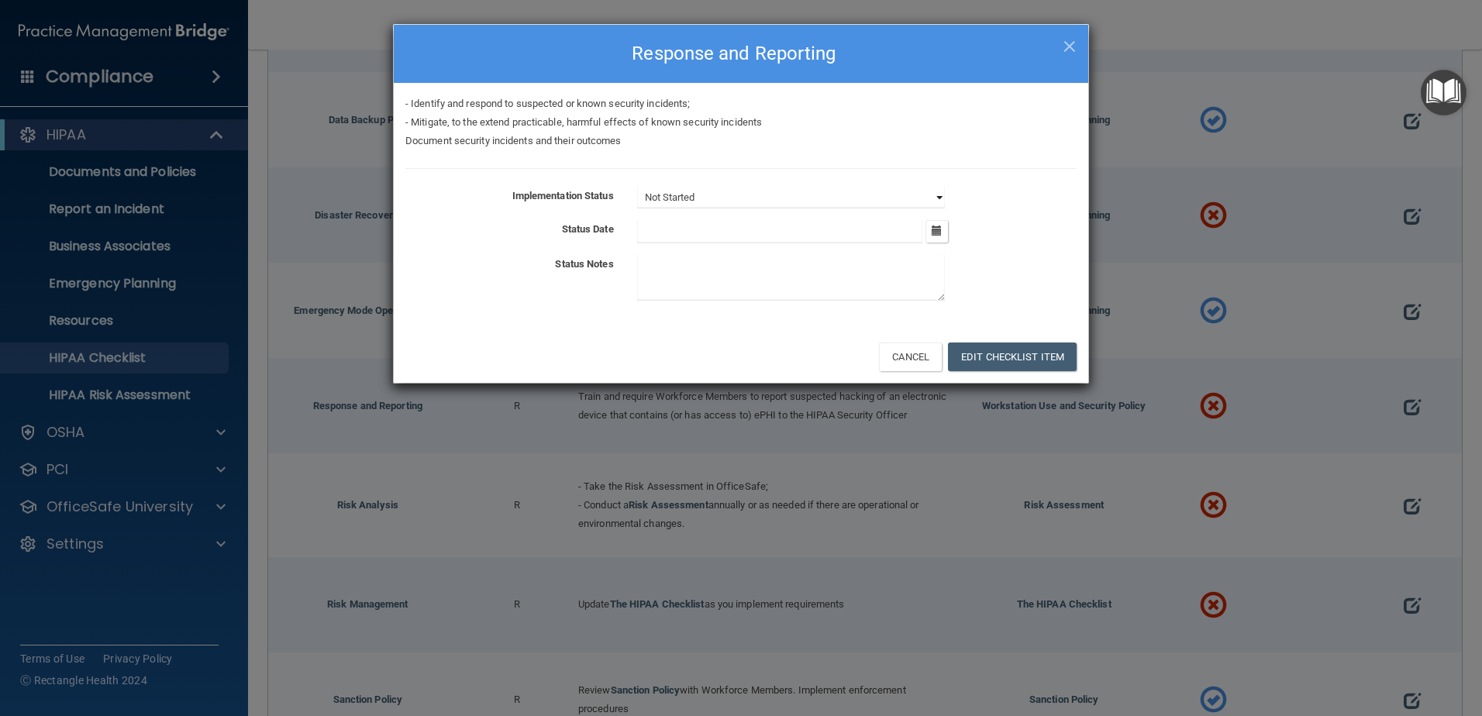
click at [797, 191] on select "Not Started In Progress Completed" at bounding box center [791, 198] width 308 height 22
click at [637, 187] on select "Not Started In Progress Completed" at bounding box center [791, 198] width 308 height 22
click at [1010, 353] on button "Edit Checklist Item" at bounding box center [1012, 356] width 129 height 29
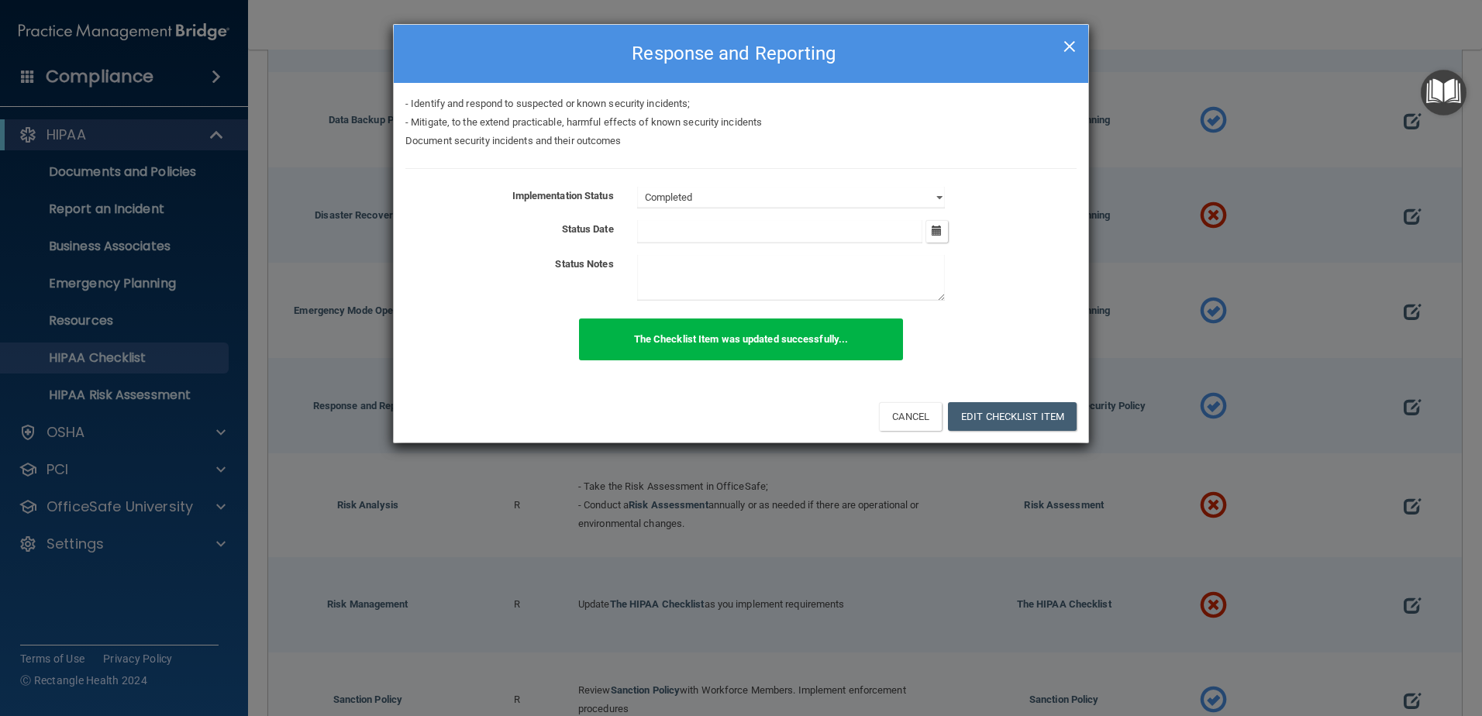
click at [1074, 43] on span "×" at bounding box center [1069, 44] width 14 height 31
select select "not_started"
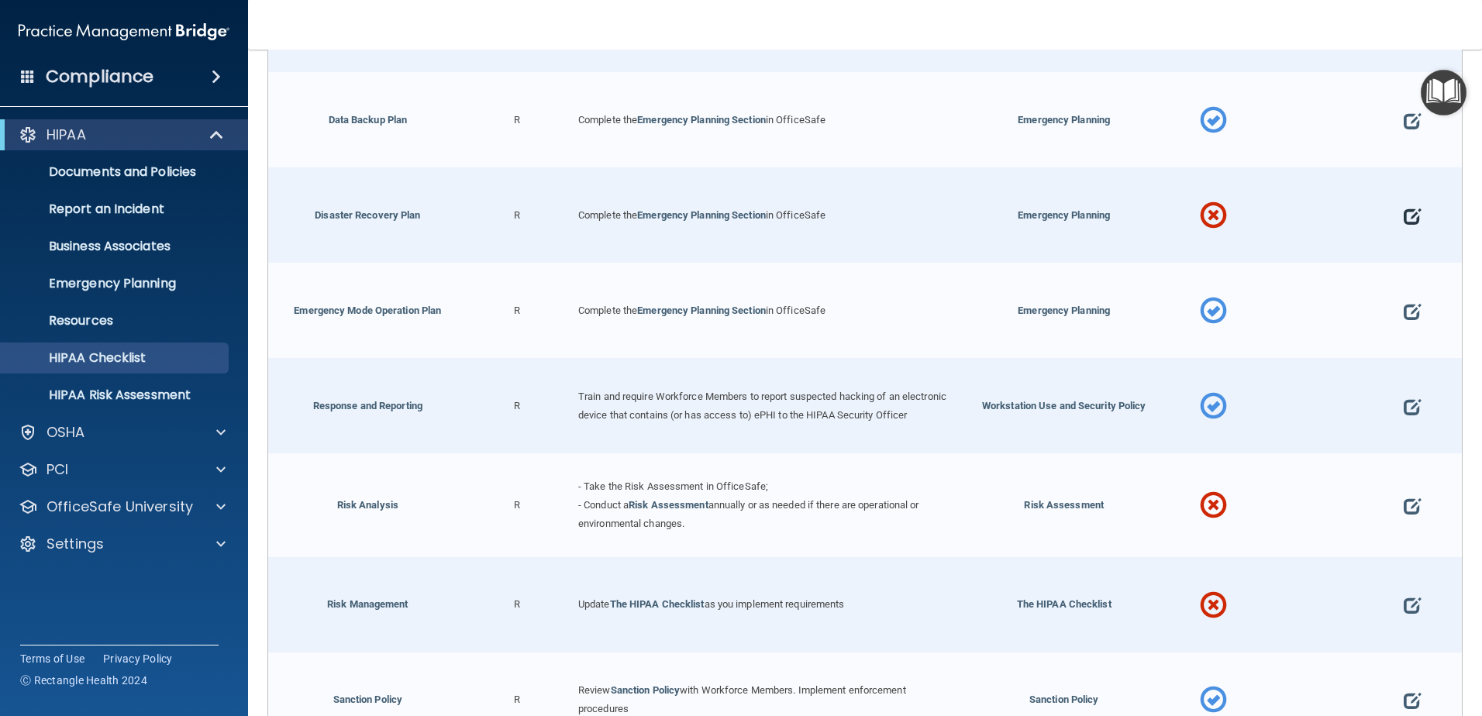
click at [1403, 218] on span at bounding box center [1411, 215] width 17 height 47
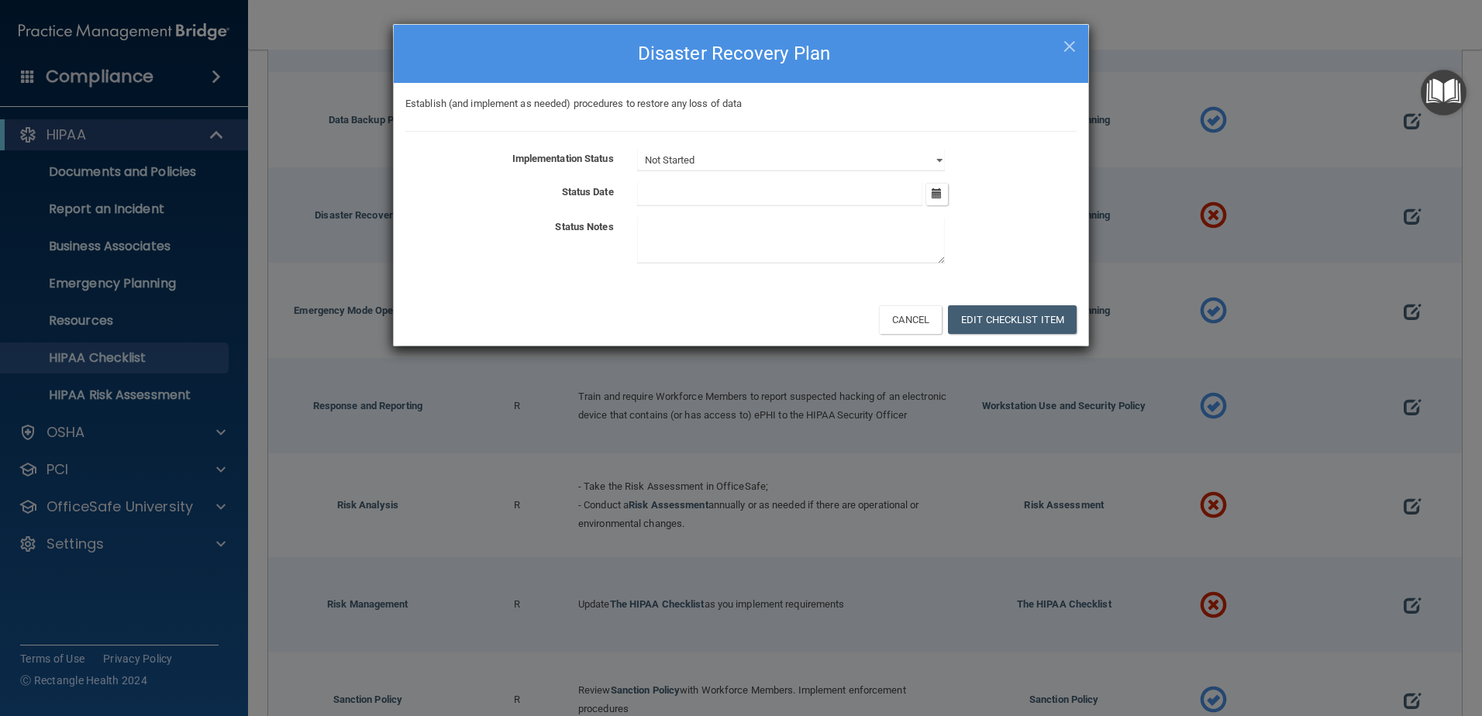
click at [872, 173] on div "Implementation Status Not Started In Progress Completed Status Date [DATE] Mon …" at bounding box center [740, 210] width 671 height 120
click at [873, 167] on select "Not Started In Progress Completed" at bounding box center [791, 161] width 308 height 22
click at [637, 150] on select "Not Started In Progress Completed" at bounding box center [791, 161] width 308 height 22
click at [997, 318] on button "Edit Checklist Item" at bounding box center [1012, 319] width 129 height 29
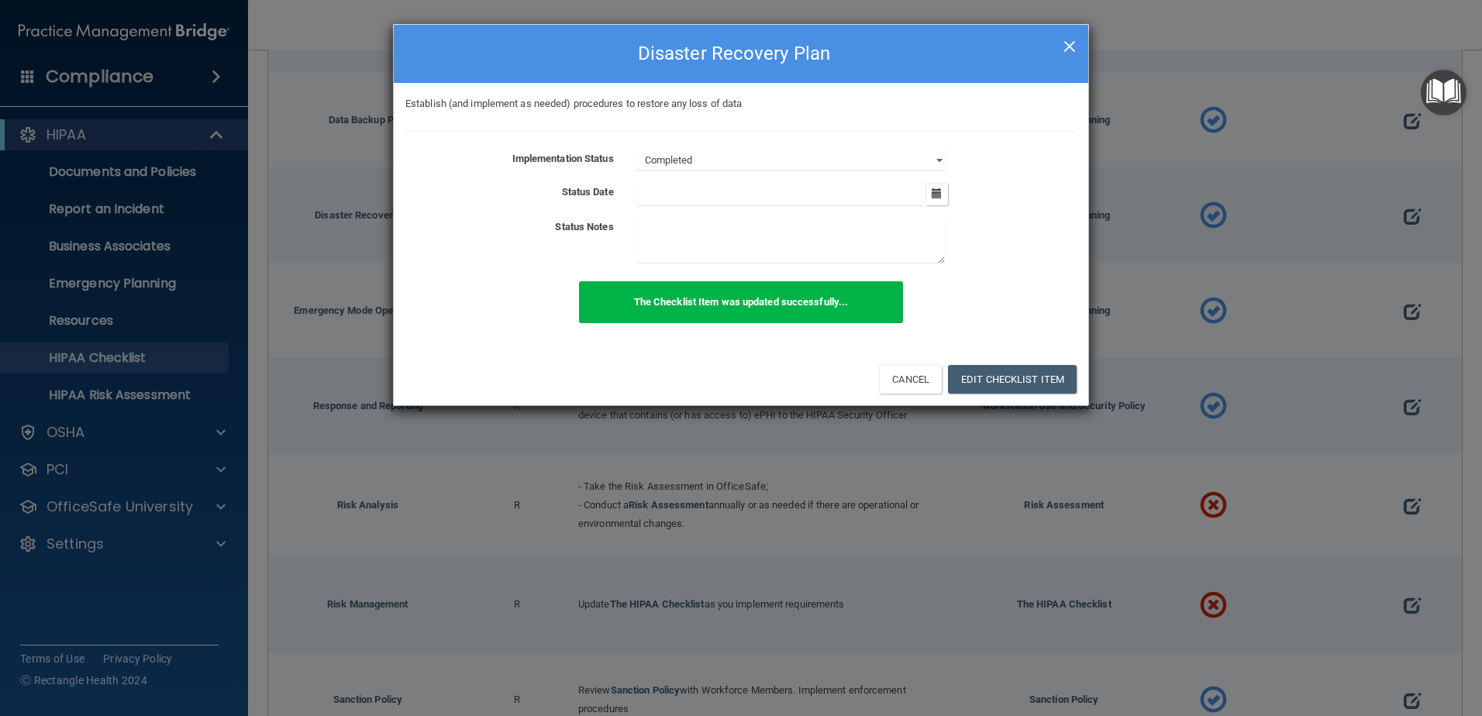
click at [1066, 48] on span "×" at bounding box center [1069, 44] width 14 height 31
select select "not_started"
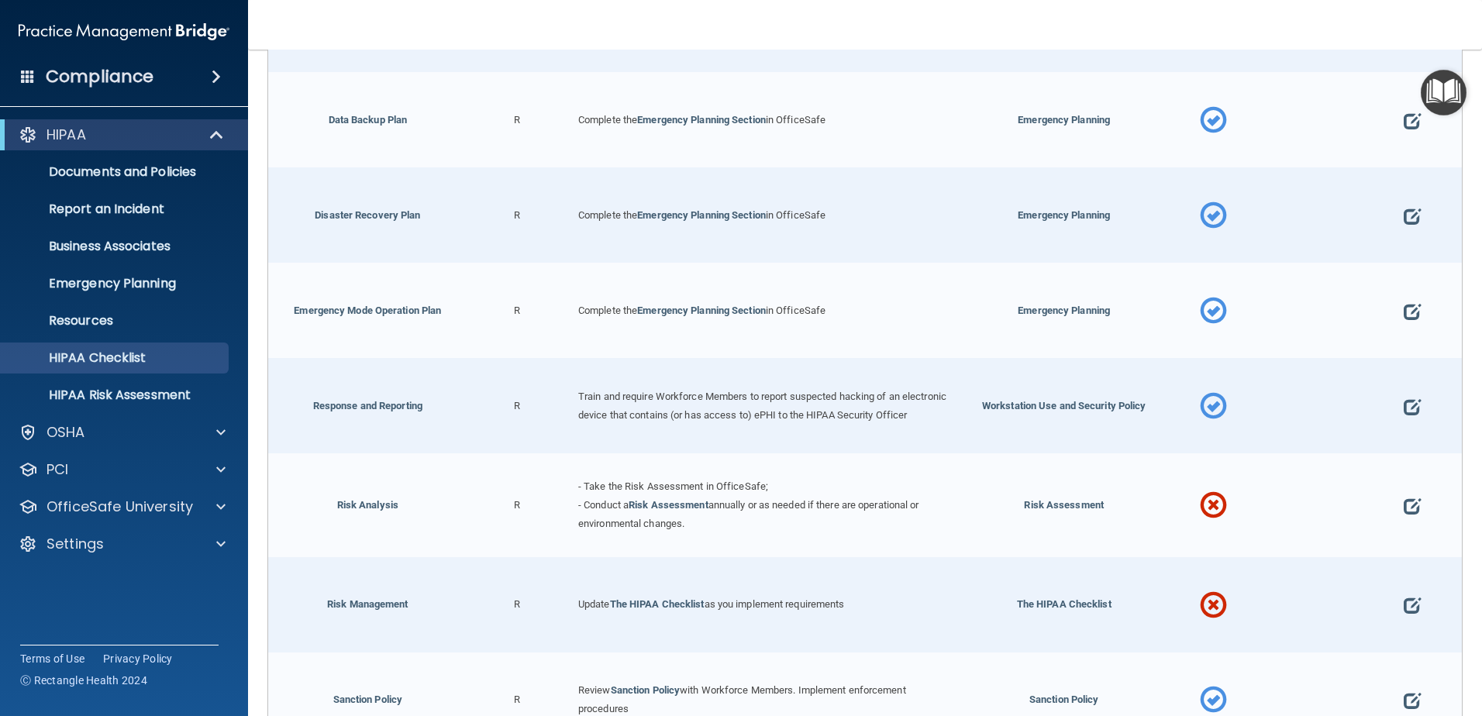
scroll to position [1007, 0]
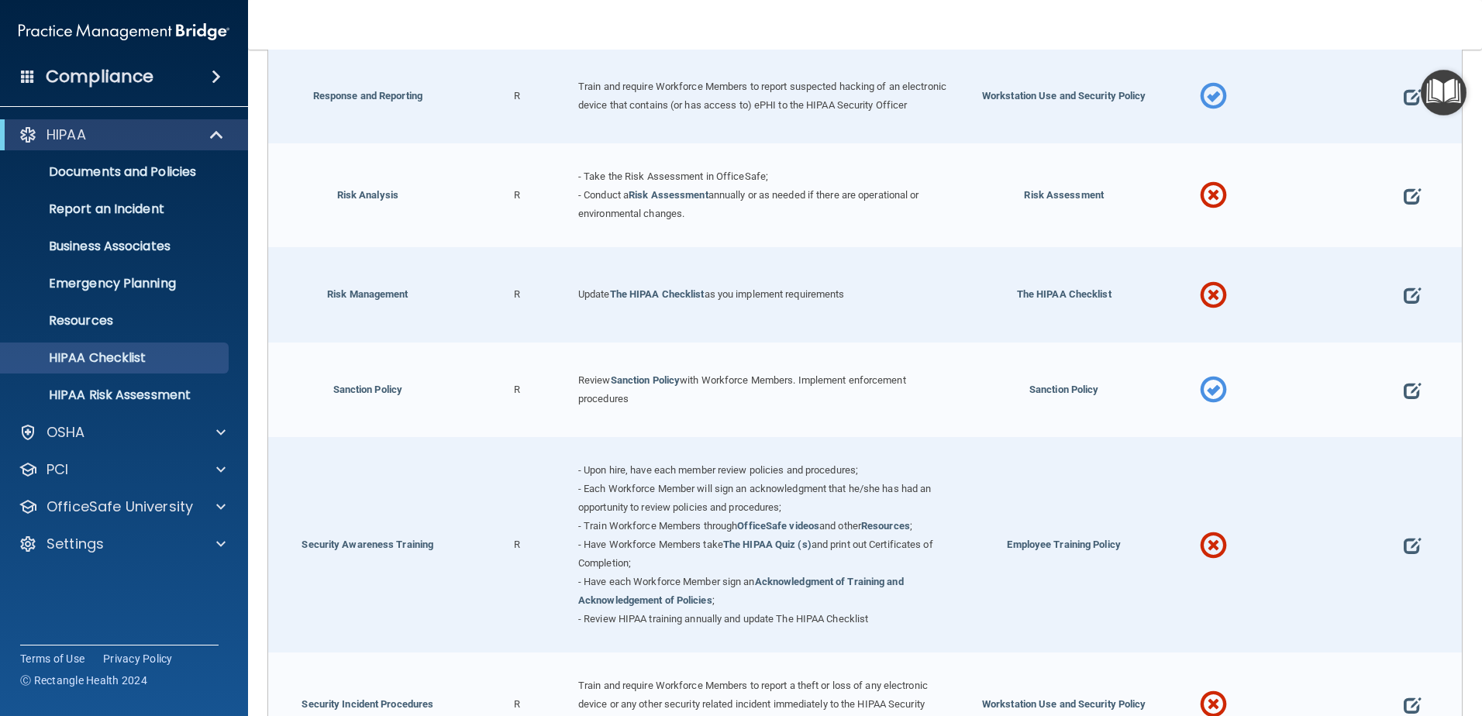
click at [1417, 553] on div at bounding box center [1411, 544] width 99 height 215
click at [1405, 552] on span at bounding box center [1411, 545] width 17 height 47
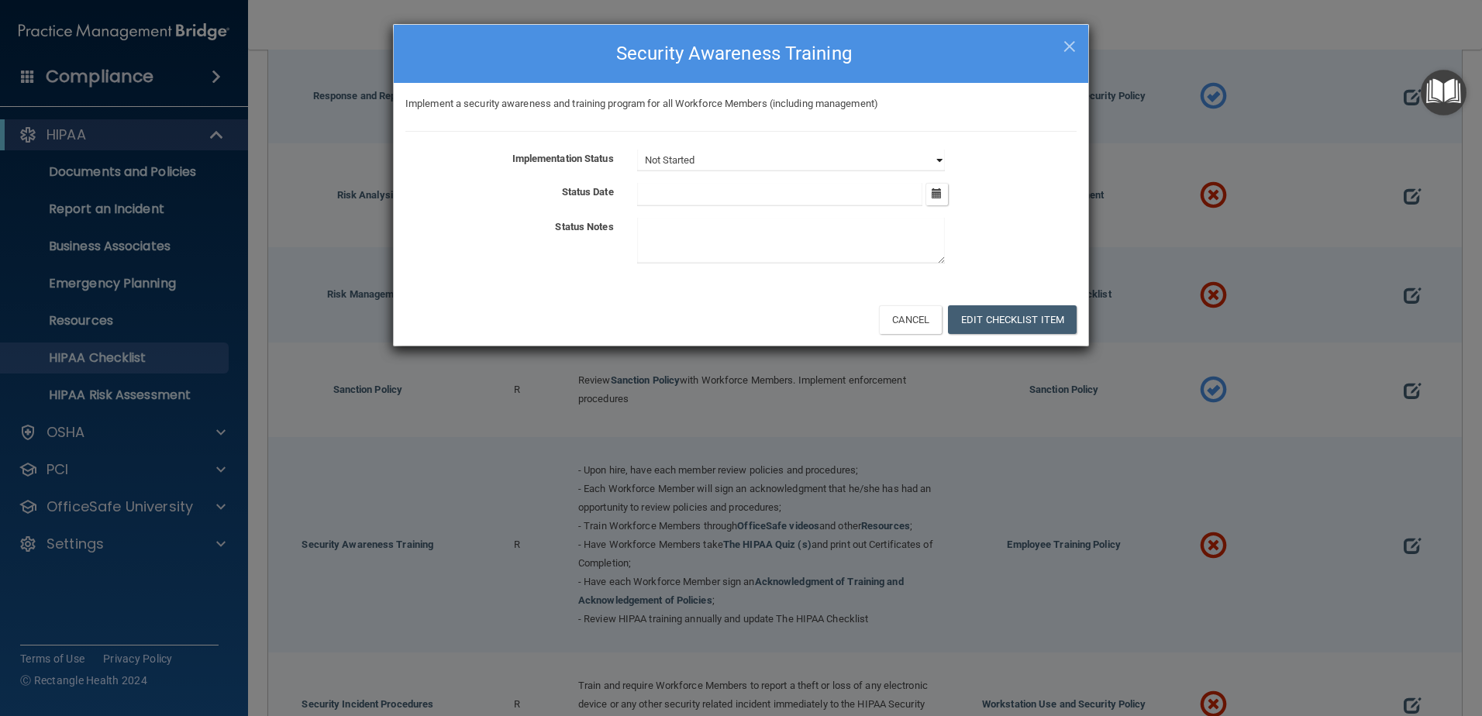
click at [866, 165] on select "Not Started In Progress Completed" at bounding box center [791, 161] width 308 height 22
select select "completed"
click at [637, 150] on select "Not Started In Progress Completed" at bounding box center [791, 161] width 308 height 22
click at [1004, 319] on button "Edit Checklist Item" at bounding box center [1012, 319] width 129 height 29
